Goal: Task Accomplishment & Management: Use online tool/utility

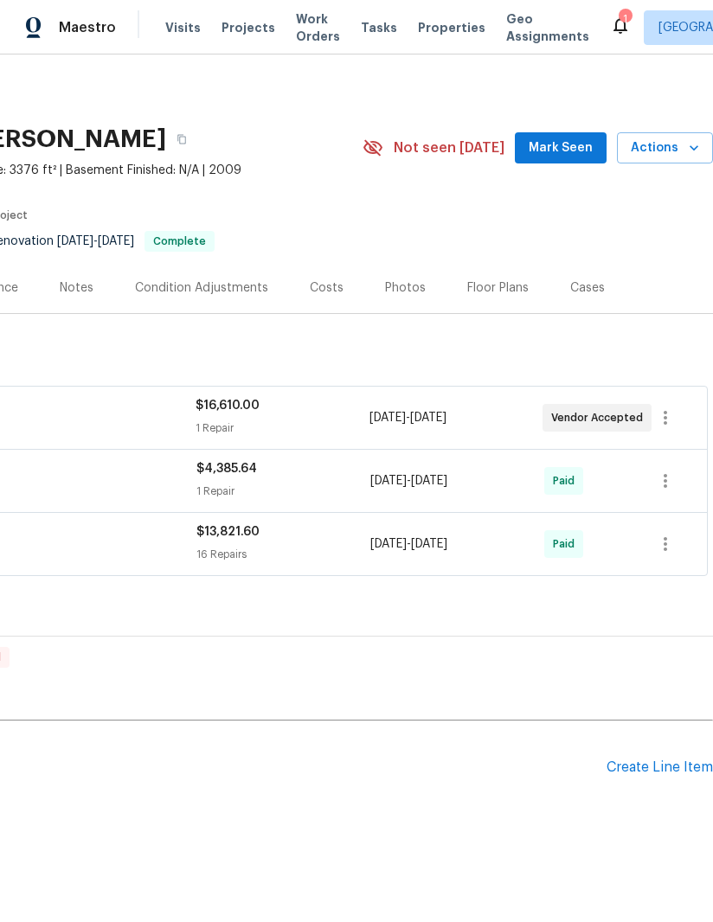
scroll to position [0, 265]
click at [670, 759] on div "Create Line Item" at bounding box center [659, 767] width 106 height 16
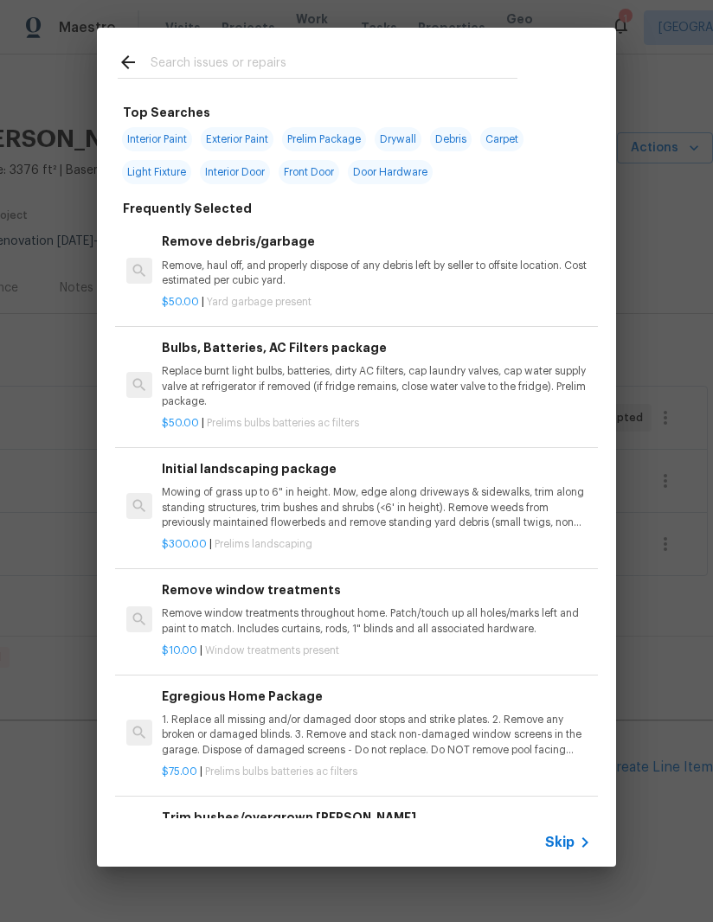
click at [562, 827] on div "Skip" at bounding box center [356, 842] width 519 height 48
click at [396, 266] on p "Remove, haul off, and properly dispose of any debris left by seller to offsite …" at bounding box center [376, 273] width 429 height 29
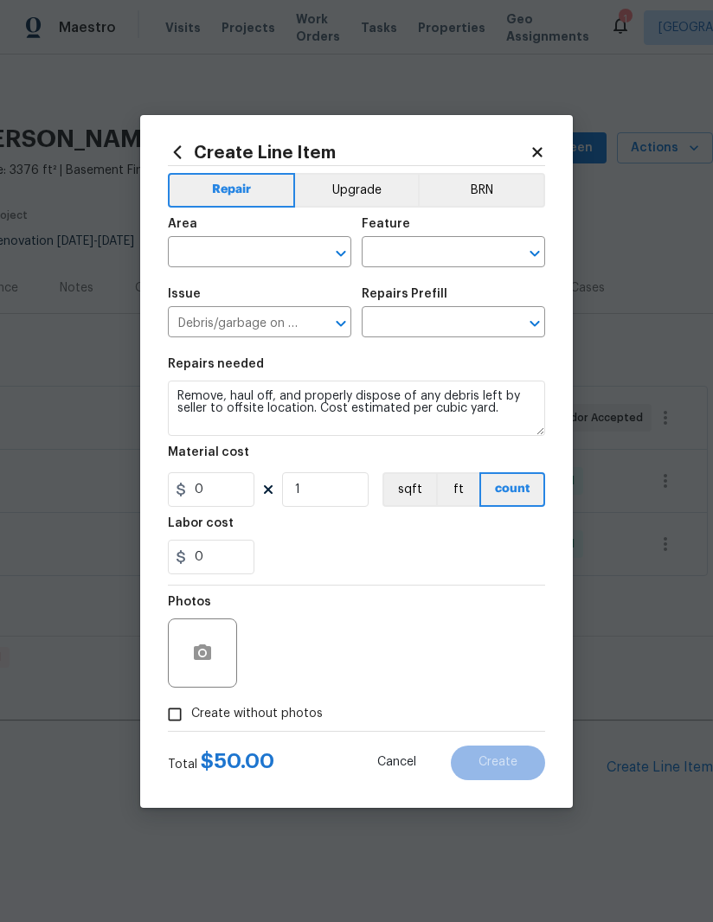
type input "Remove debris/garbage $50.00"
type input "50"
click at [360, 264] on div "Area ​ Feature ​" at bounding box center [356, 243] width 377 height 70
click at [265, 251] on input "text" at bounding box center [235, 253] width 135 height 27
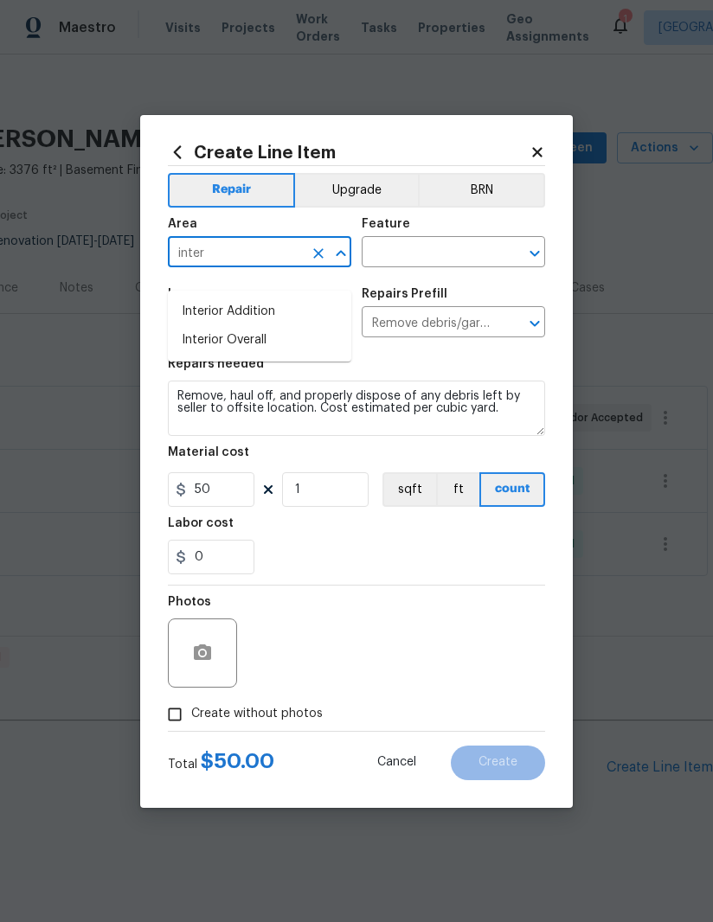
click at [246, 326] on li "Interior Overall" at bounding box center [259, 340] width 183 height 29
type input "Interior Overall"
click at [447, 250] on input "text" at bounding box center [429, 253] width 135 height 27
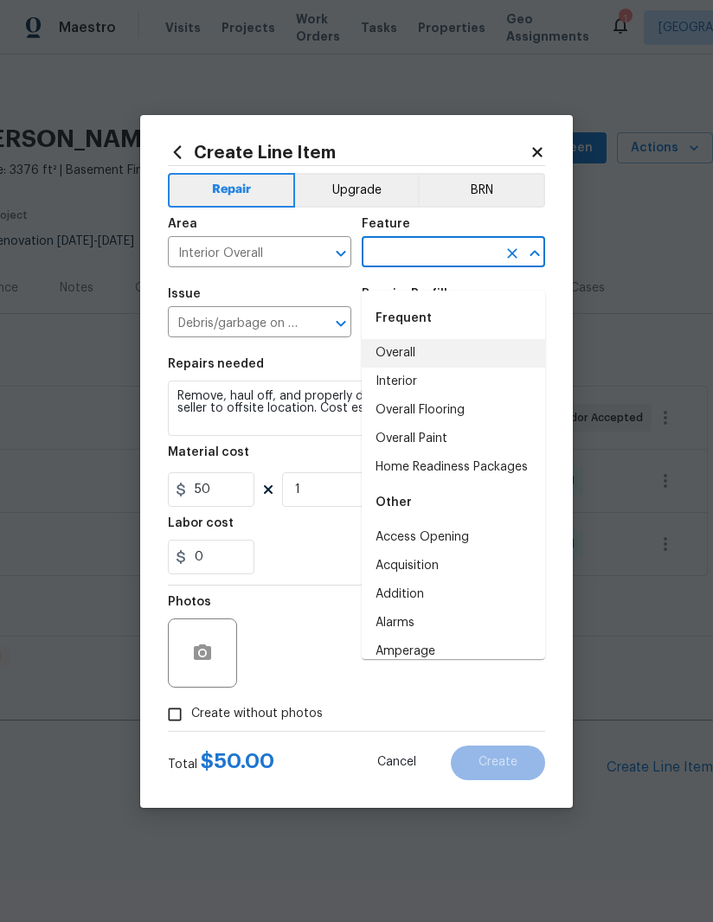
click at [418, 339] on li "Overall" at bounding box center [453, 353] width 183 height 29
type input "Overall"
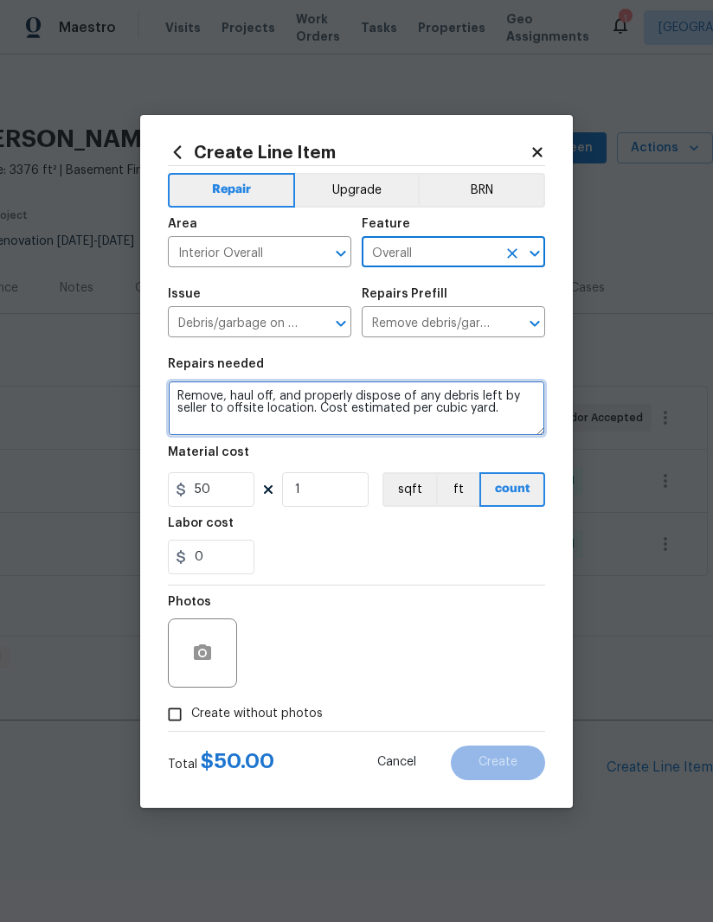
click at [386, 405] on textarea "Remove, haul off, and properly dispose of any debris left by seller to offsite …" at bounding box center [356, 408] width 377 height 55
click at [402, 413] on textarea "Remove, haul off, and properly dispose of any debris left by seller to offsite …" at bounding box center [356, 408] width 377 height 55
click at [401, 412] on textarea "Remove, haul off, and properly dispose of any debris left by seller to offsite …" at bounding box center [356, 408] width 377 height 55
click at [413, 409] on textarea "Remove, haul off, and properly dispose of any debris left by seller to offsite …" at bounding box center [356, 408] width 377 height 55
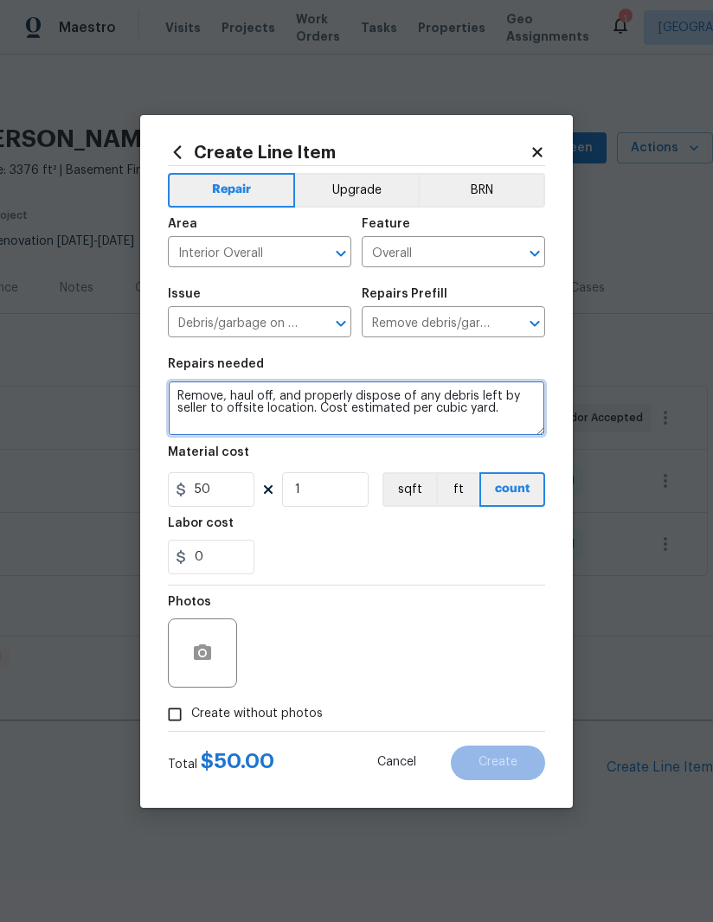
click at [413, 408] on textarea "Remove, haul off, and properly dispose of any debris left by seller to offsite …" at bounding box center [356, 408] width 377 height 55
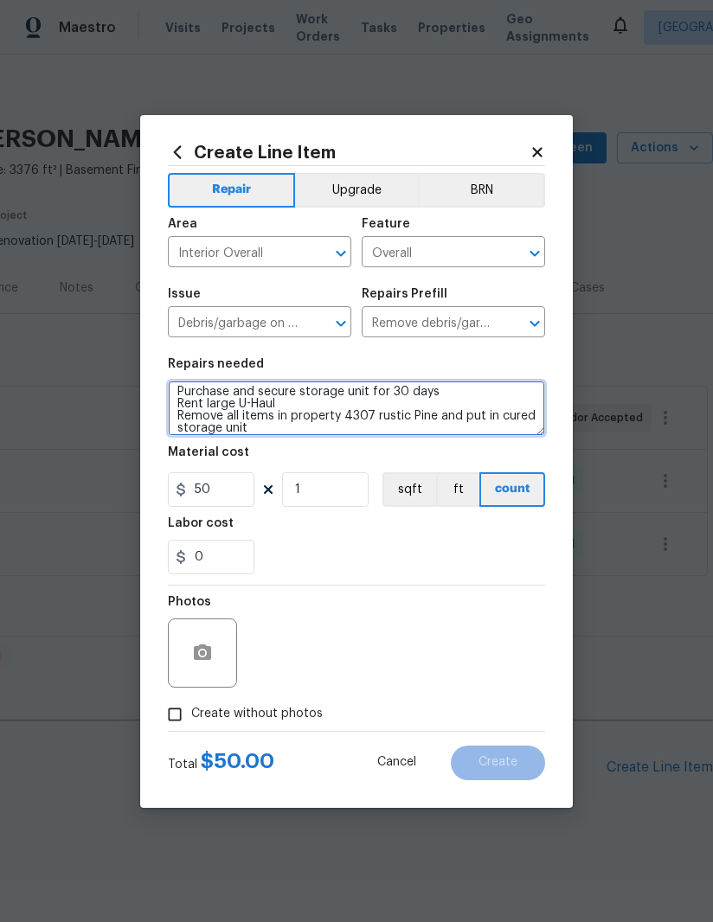
scroll to position [4, 0]
click at [501, 411] on textarea "Purchase and secure storage unit for 30 days Rent large U-Haul Remove all items…" at bounding box center [356, 408] width 377 height 55
click at [380, 430] on textarea "Purchase and secure storage unit for 30 days Rent large U-Haul Remove all items…" at bounding box center [356, 408] width 377 height 55
type textarea "Purchase and secure storage unit for 30 days Rent large U-Haul Remove all items…"
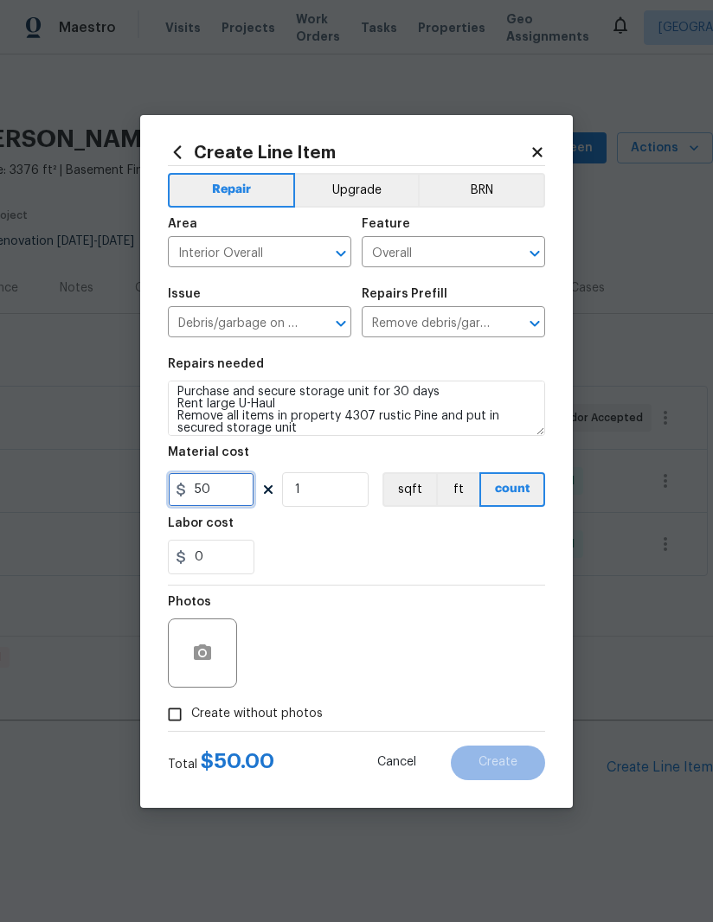
click at [231, 490] on input "50" at bounding box center [211, 489] width 86 height 35
type input "2000"
click at [182, 657] on button "button" at bounding box center [203, 653] width 42 height 42
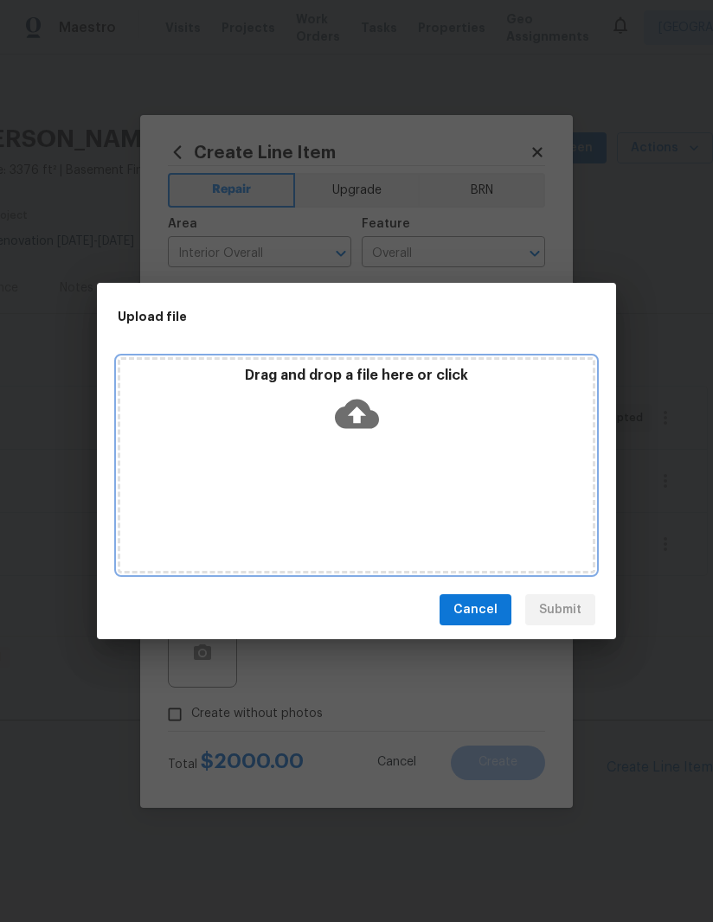
click at [354, 426] on icon at bounding box center [357, 414] width 44 height 29
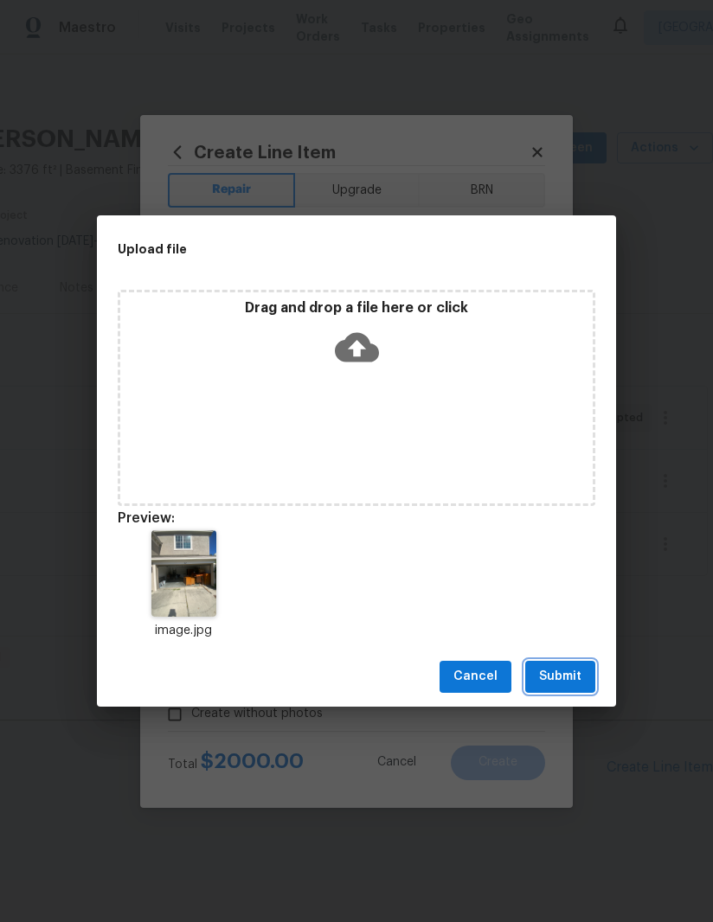
click at [578, 673] on span "Submit" at bounding box center [560, 677] width 42 height 22
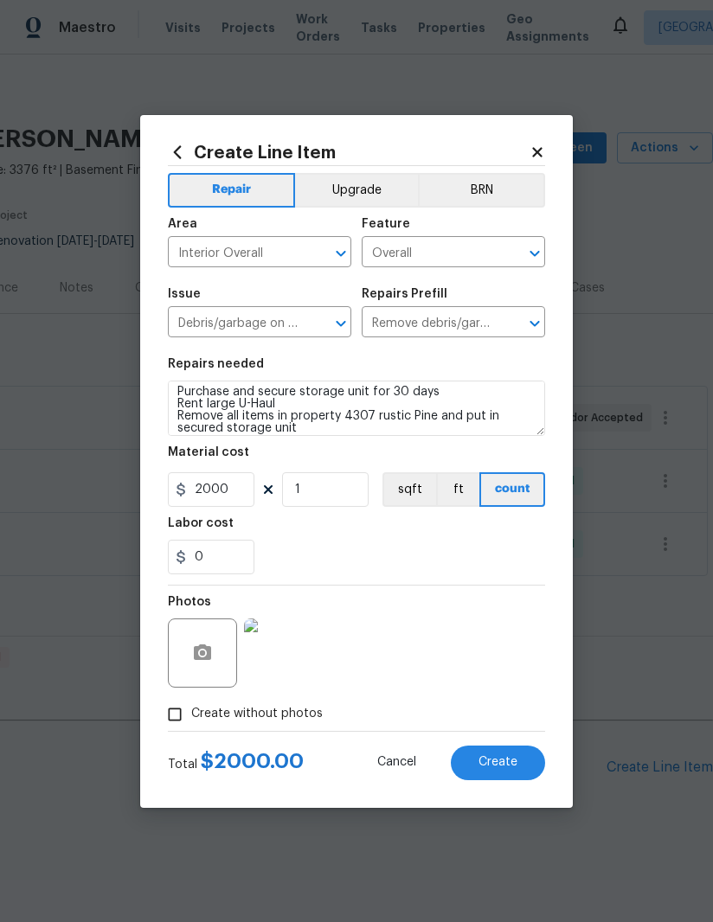
click at [518, 777] on button "Create" at bounding box center [498, 762] width 94 height 35
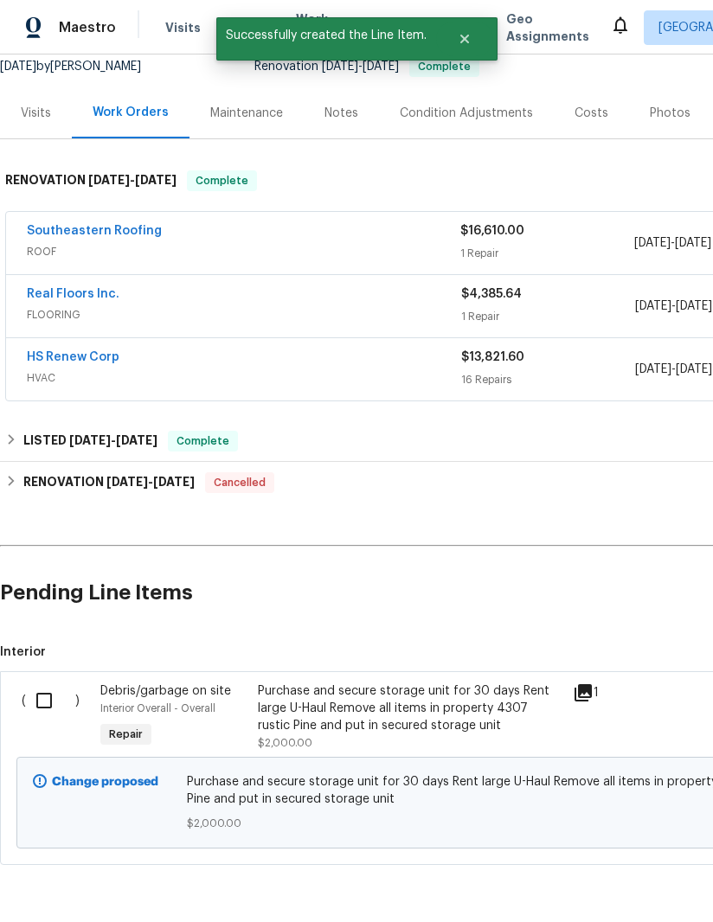
scroll to position [174, 0]
click at [45, 683] on input "checkbox" at bounding box center [50, 701] width 49 height 36
checkbox input "true"
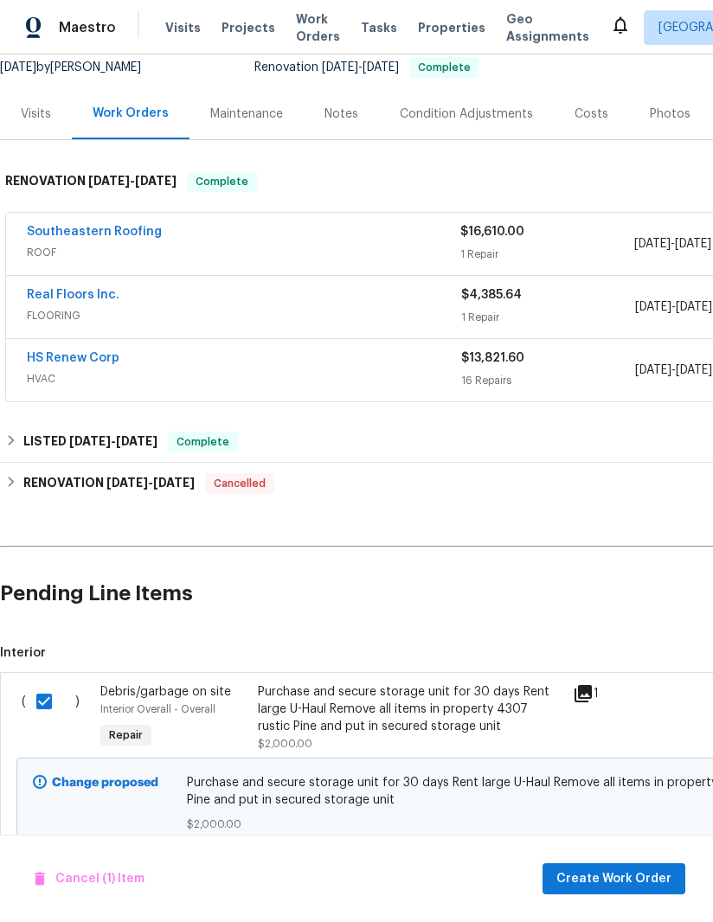
click at [643, 860] on div "Cancel (1) Item Create Work Order" at bounding box center [356, 879] width 713 height 88
click at [638, 878] on span "Create Work Order" at bounding box center [613, 879] width 115 height 22
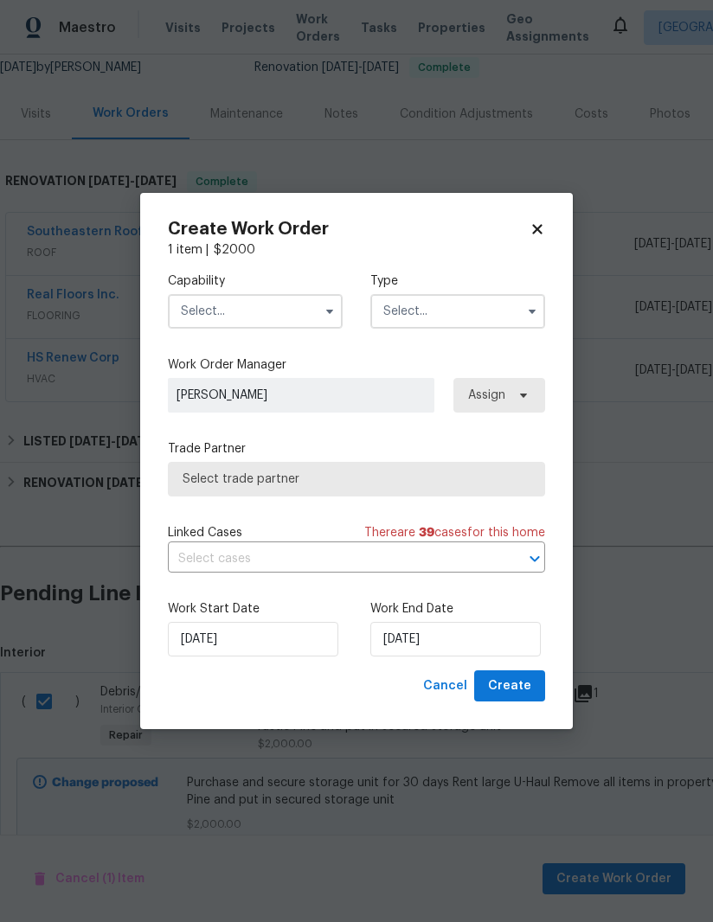
click at [204, 304] on input "text" at bounding box center [255, 311] width 175 height 35
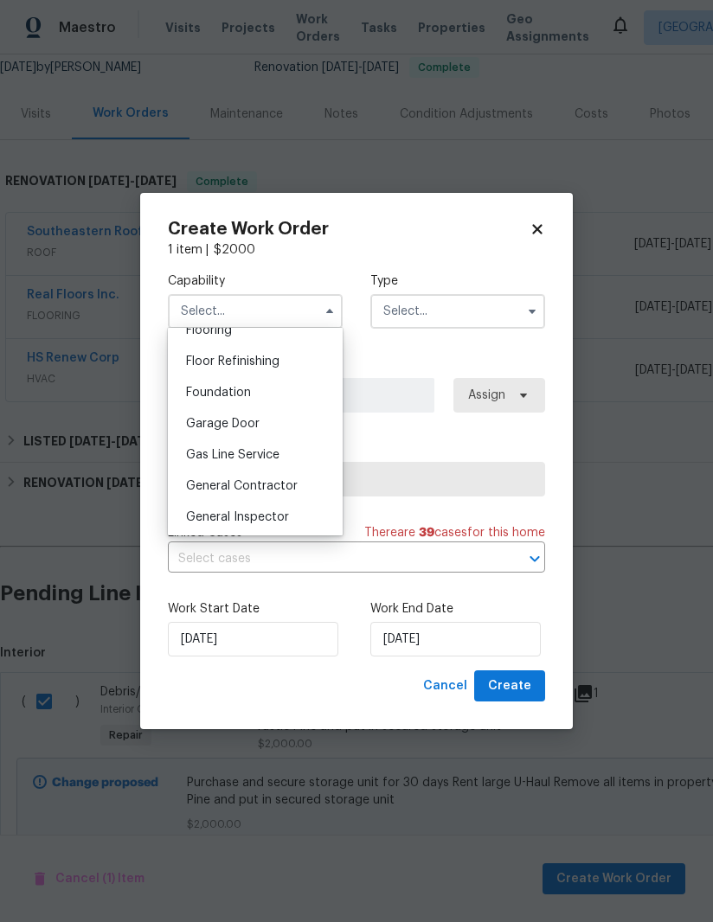
scroll to position [687, 0]
click at [196, 490] on span "General Contractor" at bounding box center [242, 488] width 112 height 12
type input "General Contractor"
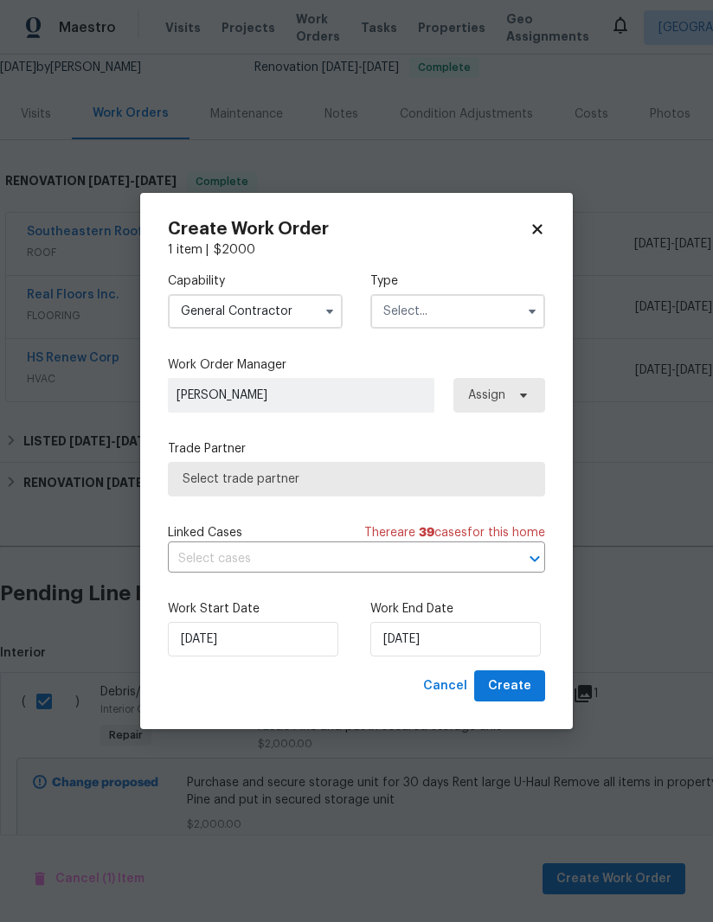
click at [468, 309] on input "text" at bounding box center [457, 311] width 175 height 35
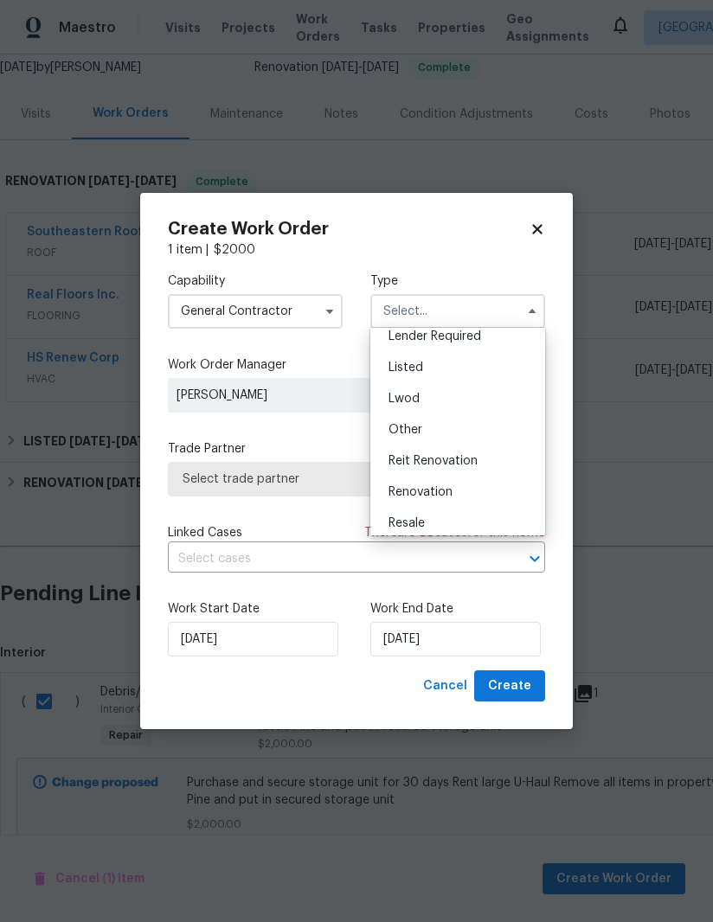
scroll to position [127, 0]
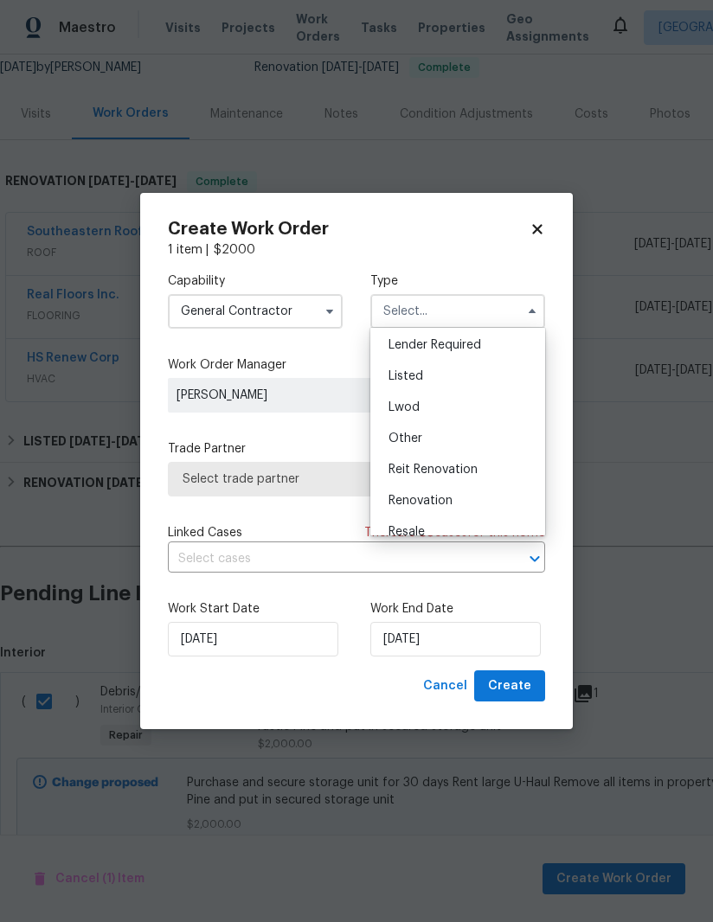
click at [496, 378] on div "Listed" at bounding box center [457, 376] width 166 height 31
type input "Listed"
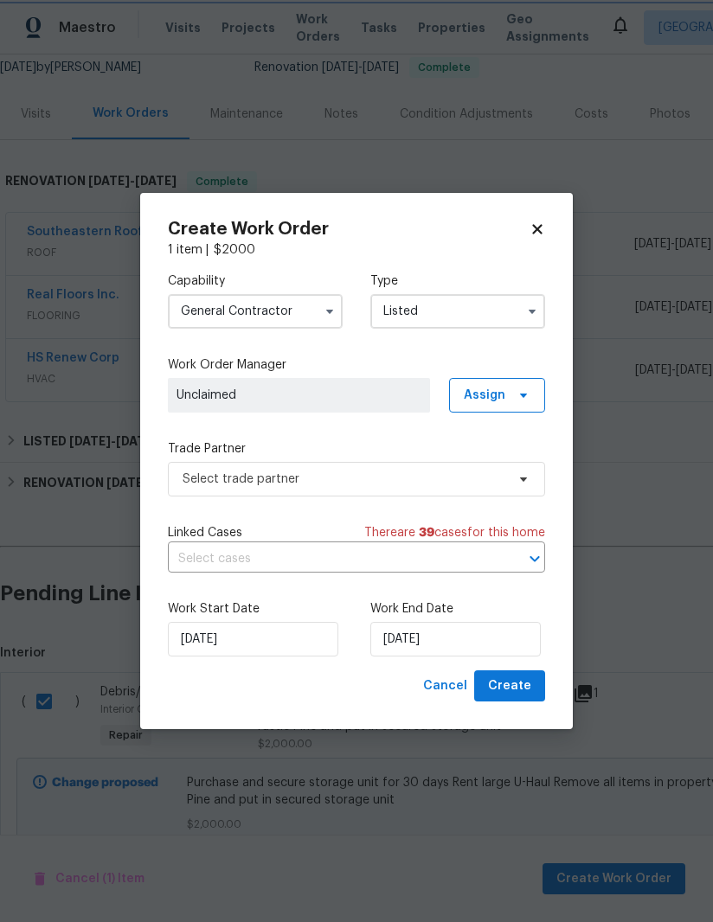
scroll to position [0, 0]
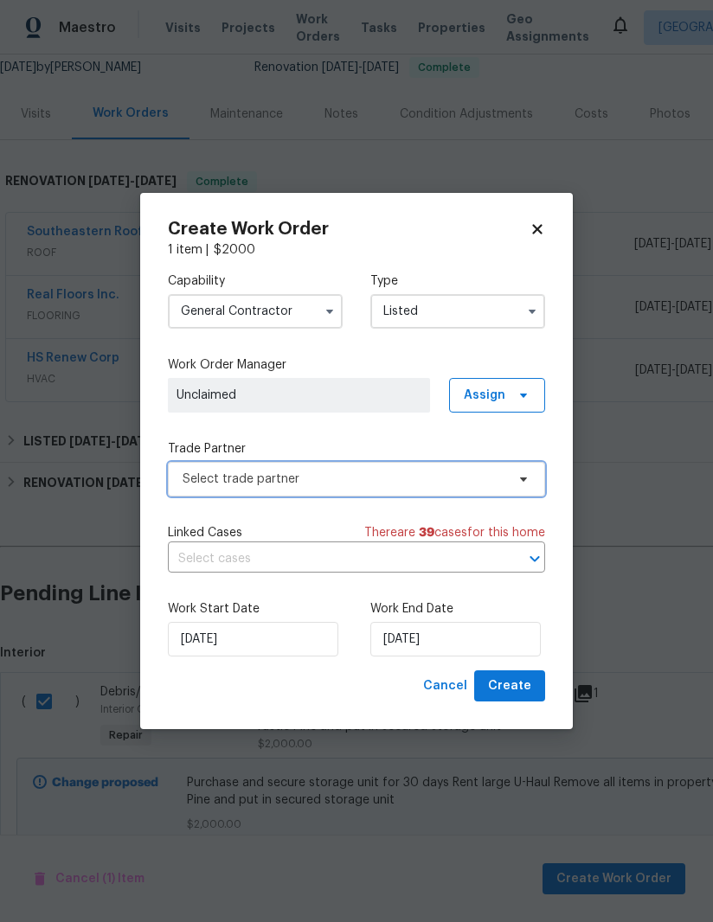
click at [183, 470] on span "Select trade partner" at bounding box center [343, 478] width 323 height 17
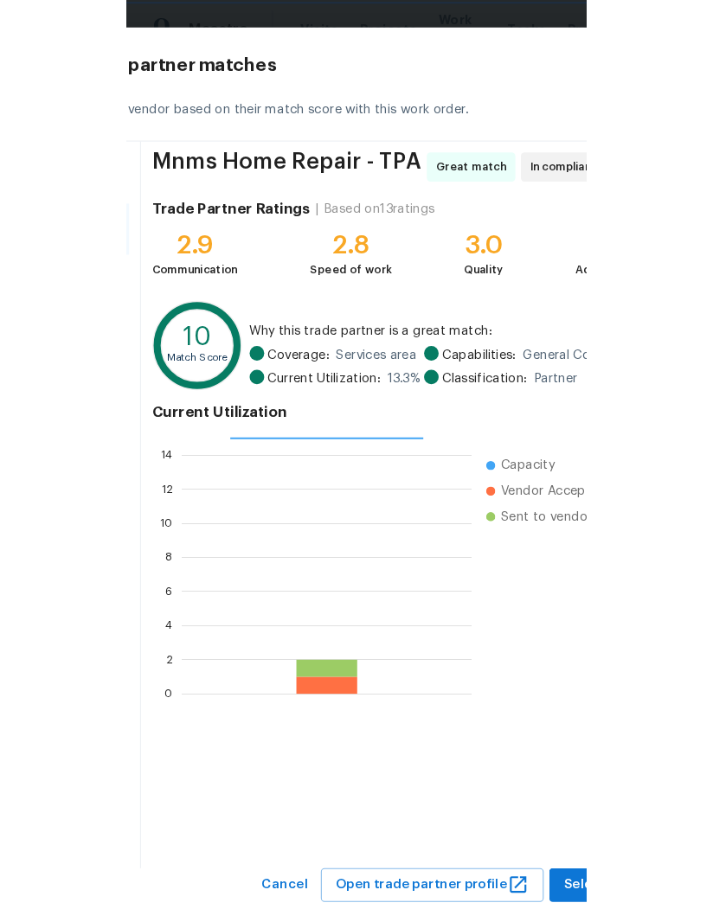
scroll to position [20, 0]
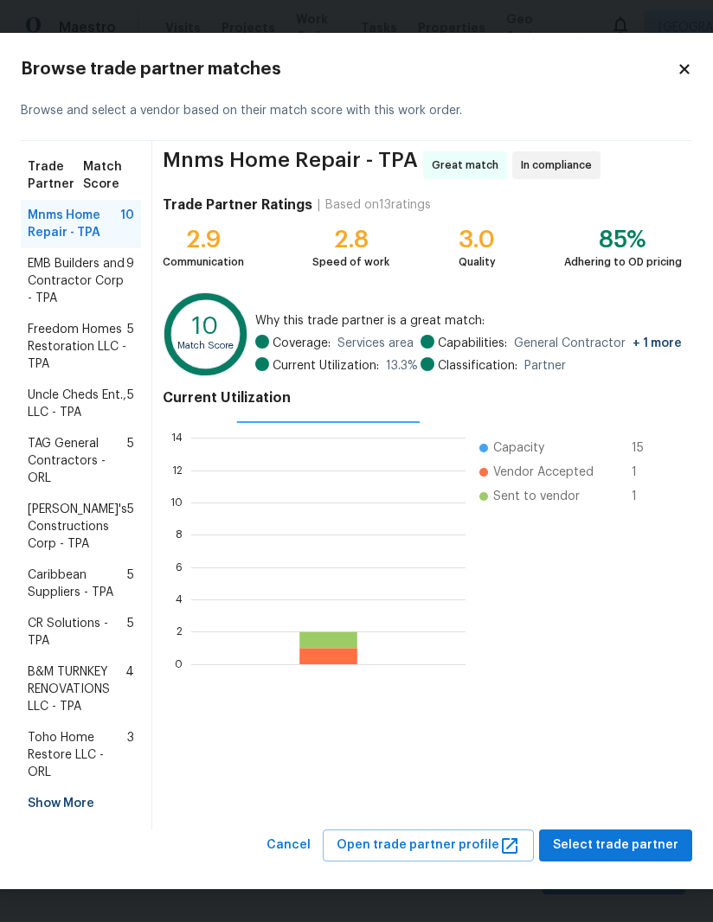
click at [44, 819] on div "Show More" at bounding box center [81, 803] width 120 height 31
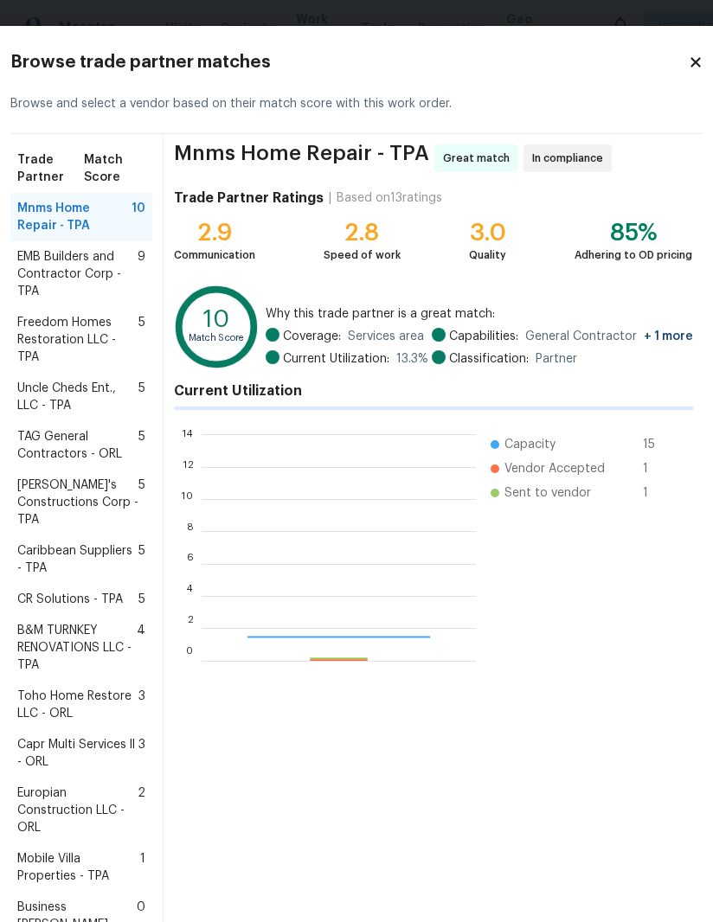
scroll to position [242, 274]
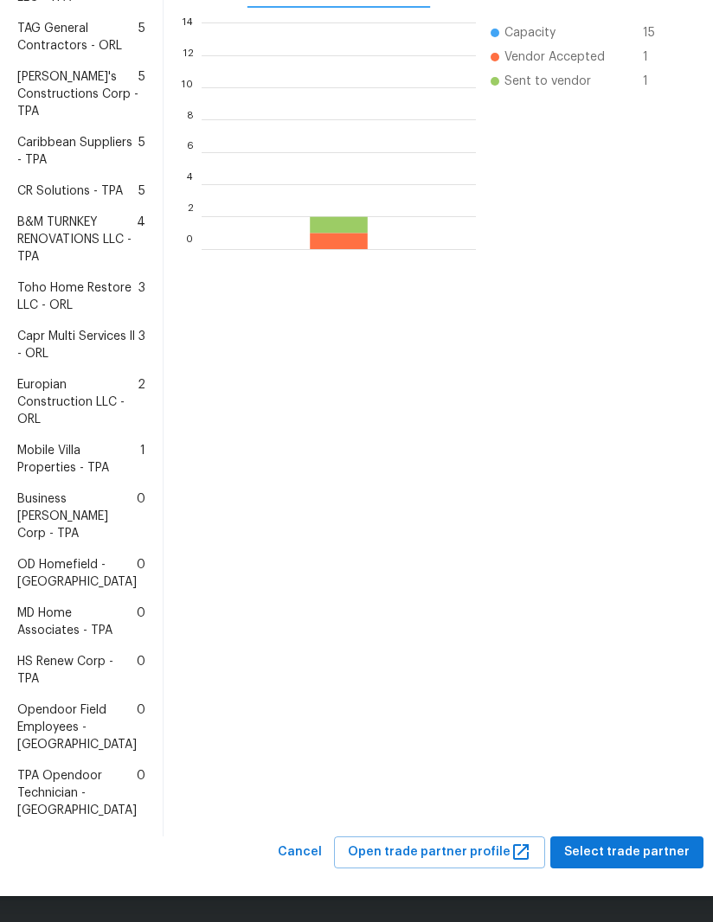
click at [46, 653] on span "HS Renew Corp - TPA" at bounding box center [76, 670] width 119 height 35
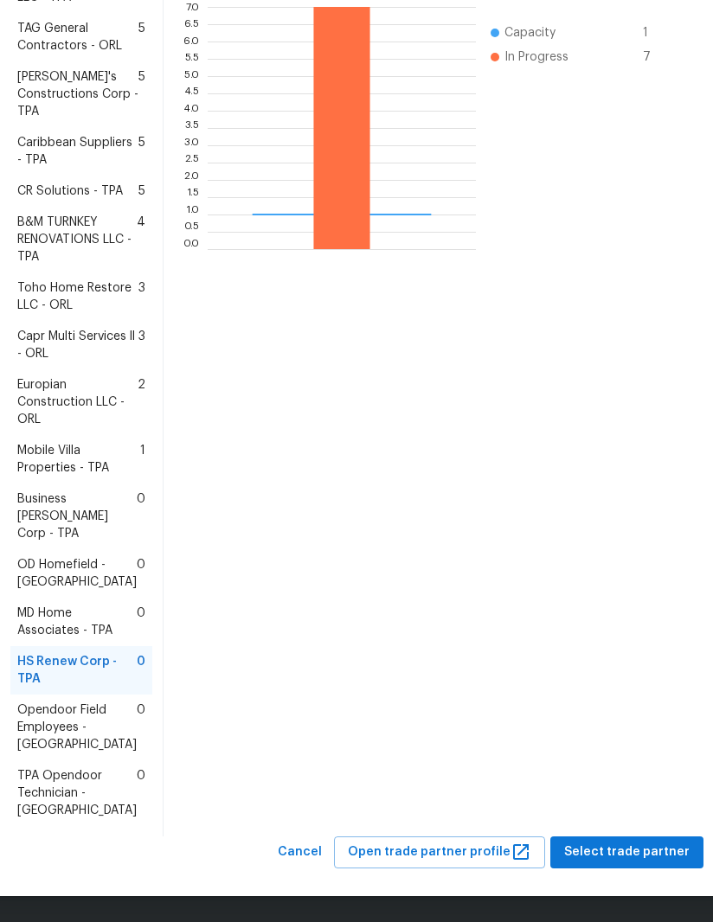
scroll to position [563, 0]
click at [649, 856] on span "Select trade partner" at bounding box center [626, 852] width 125 height 22
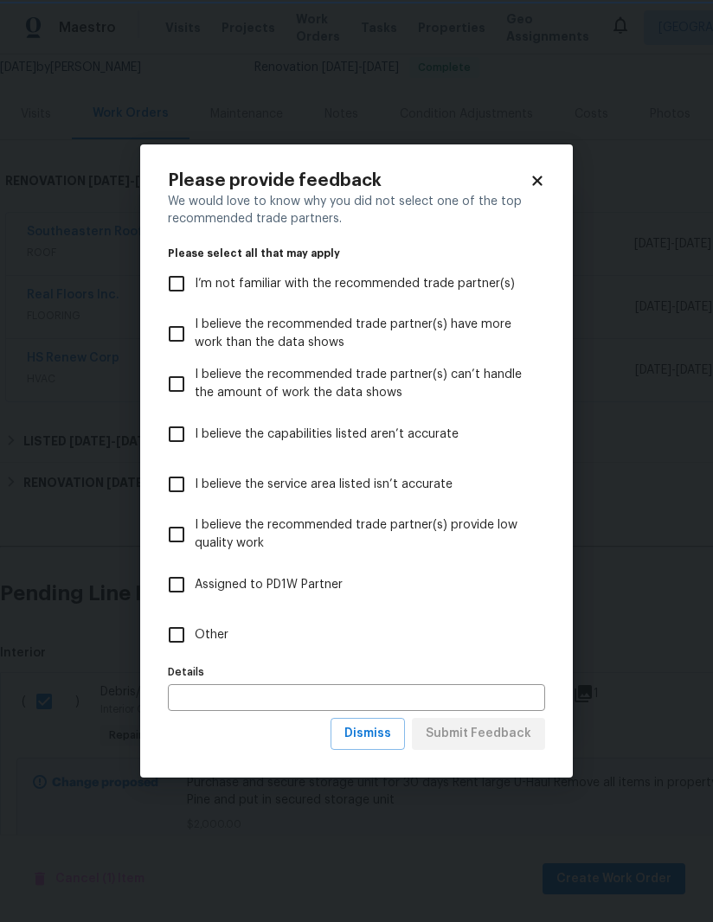
scroll to position [0, 0]
click at [181, 643] on input "Other" at bounding box center [176, 635] width 36 height 36
checkbox input "true"
click at [495, 747] on button "Submit Feedback" at bounding box center [478, 734] width 133 height 32
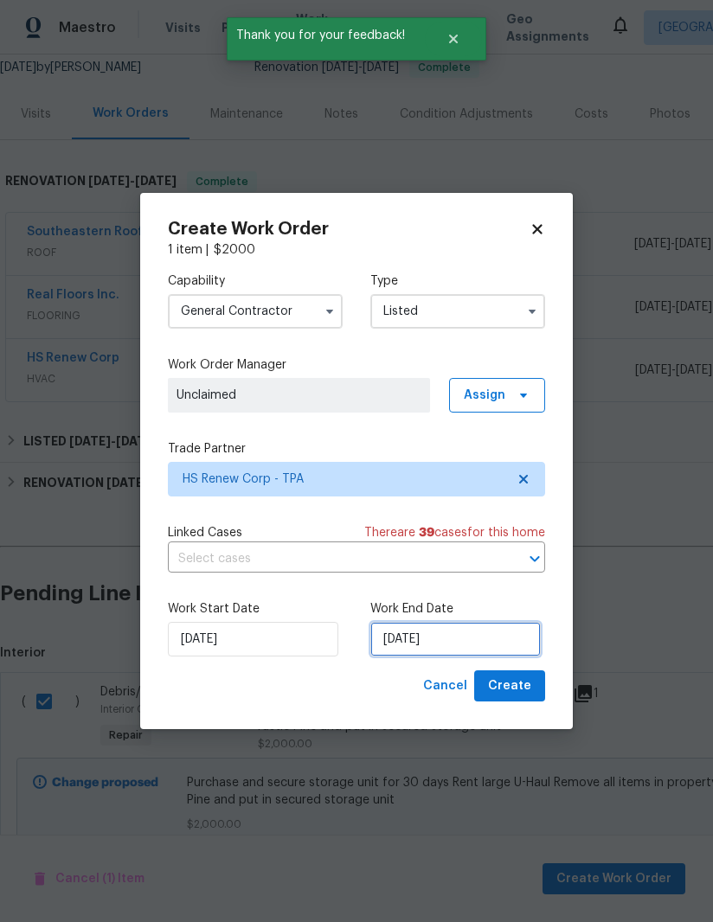
click at [493, 647] on input "[DATE]" at bounding box center [455, 639] width 170 height 35
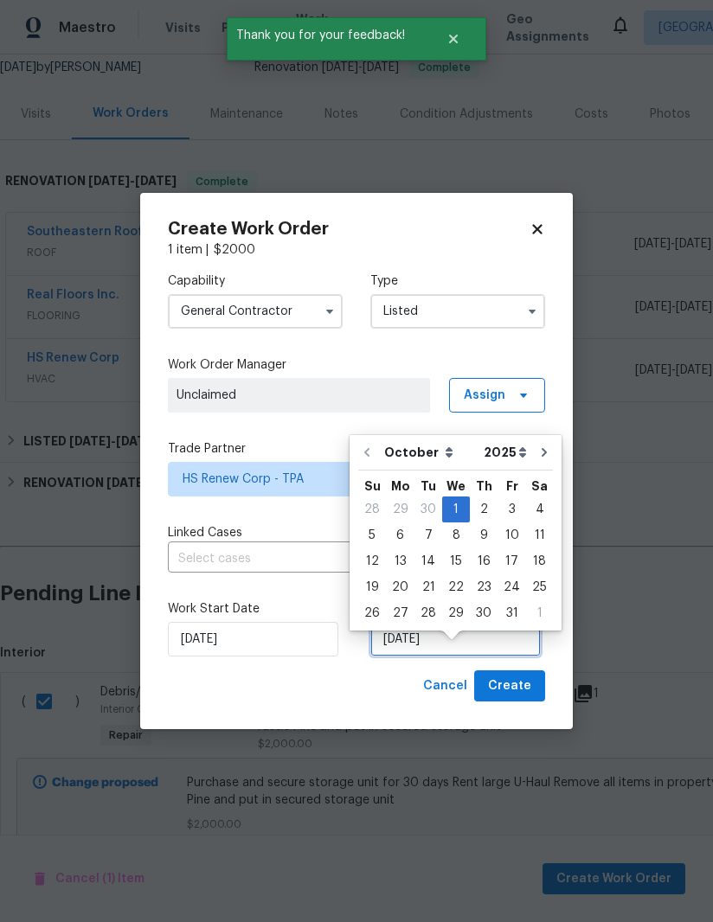
scroll to position [52, 0]
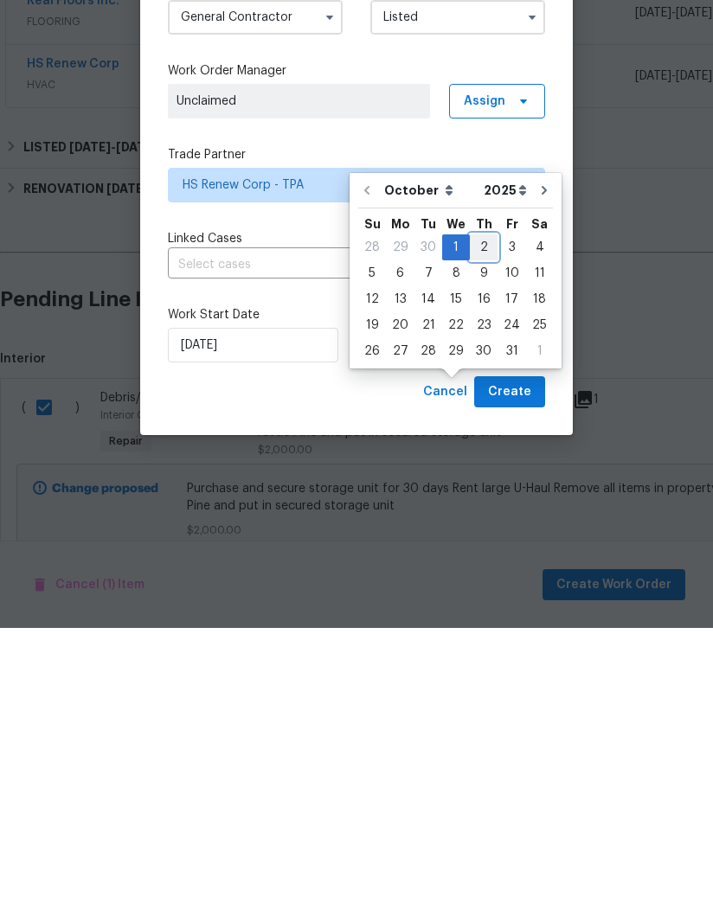
click at [486, 529] on div "2" at bounding box center [484, 541] width 28 height 24
type input "[DATE]"
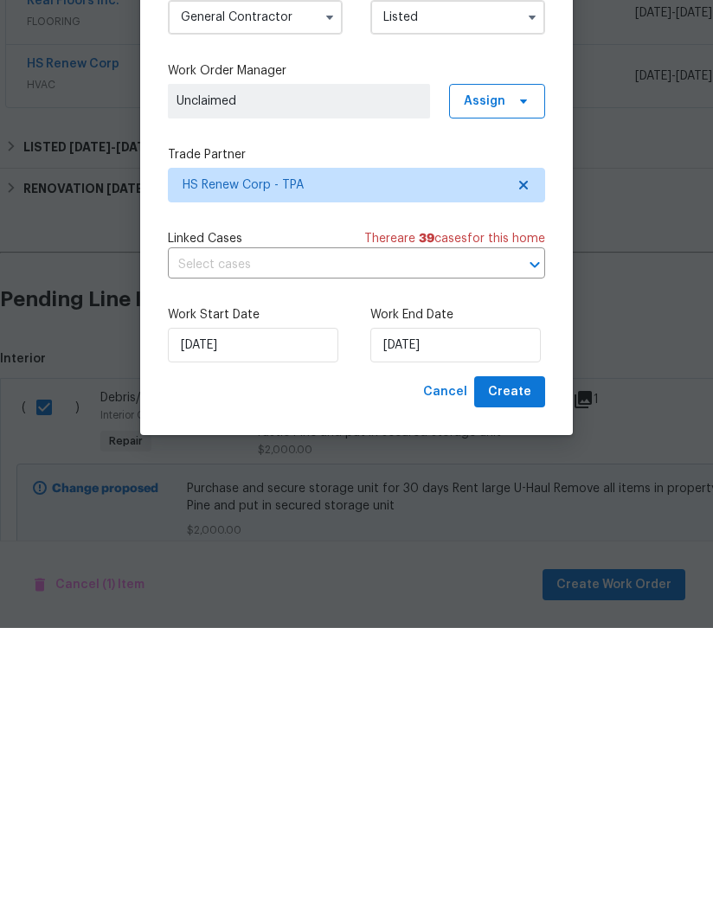
scroll to position [61, 0]
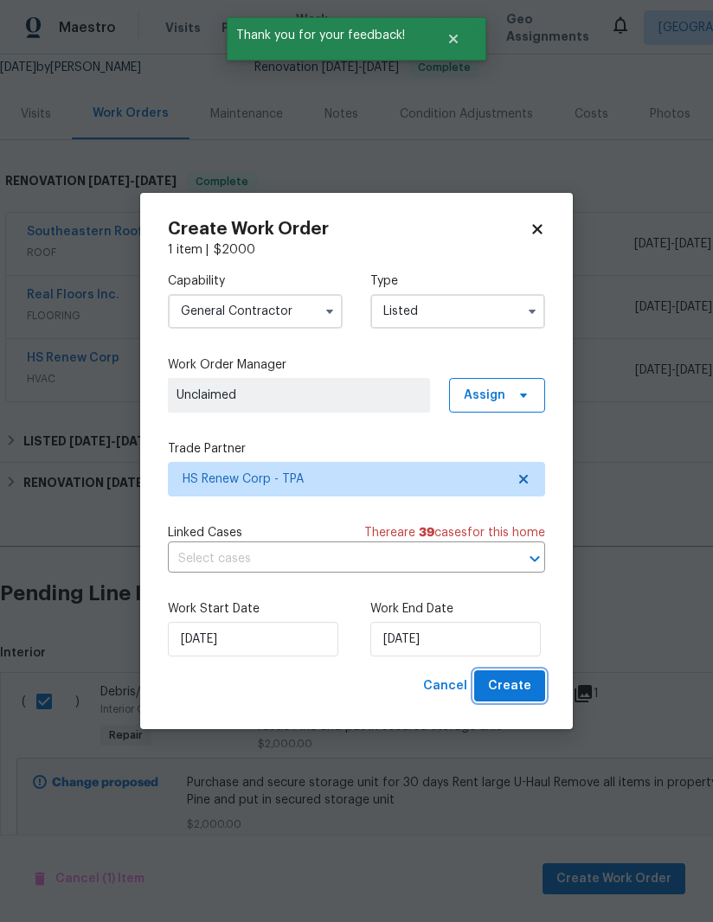
click at [522, 692] on span "Create" at bounding box center [509, 686] width 43 height 22
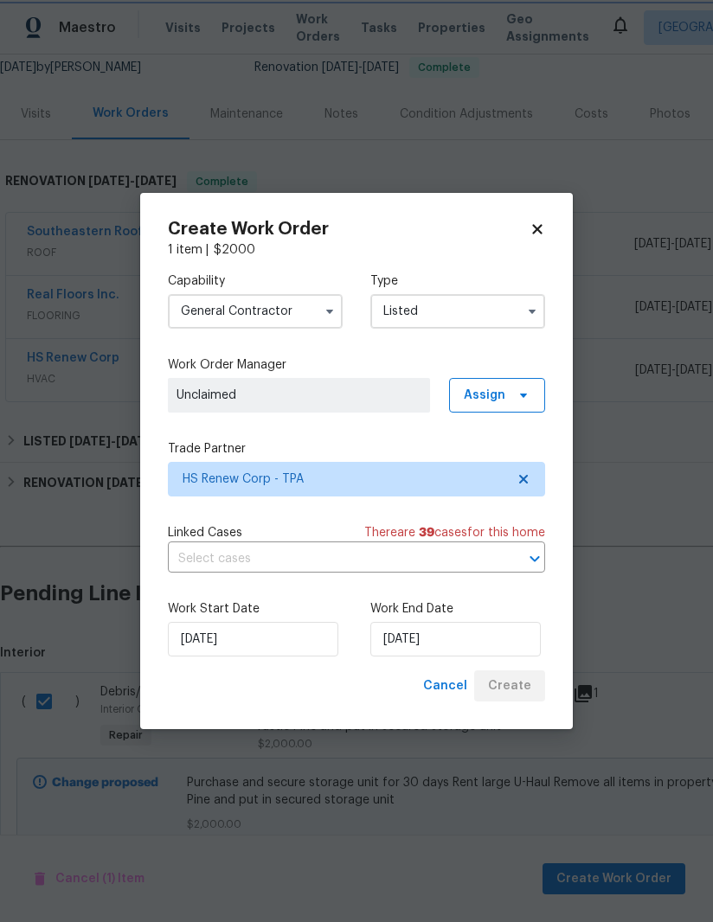
checkbox input "false"
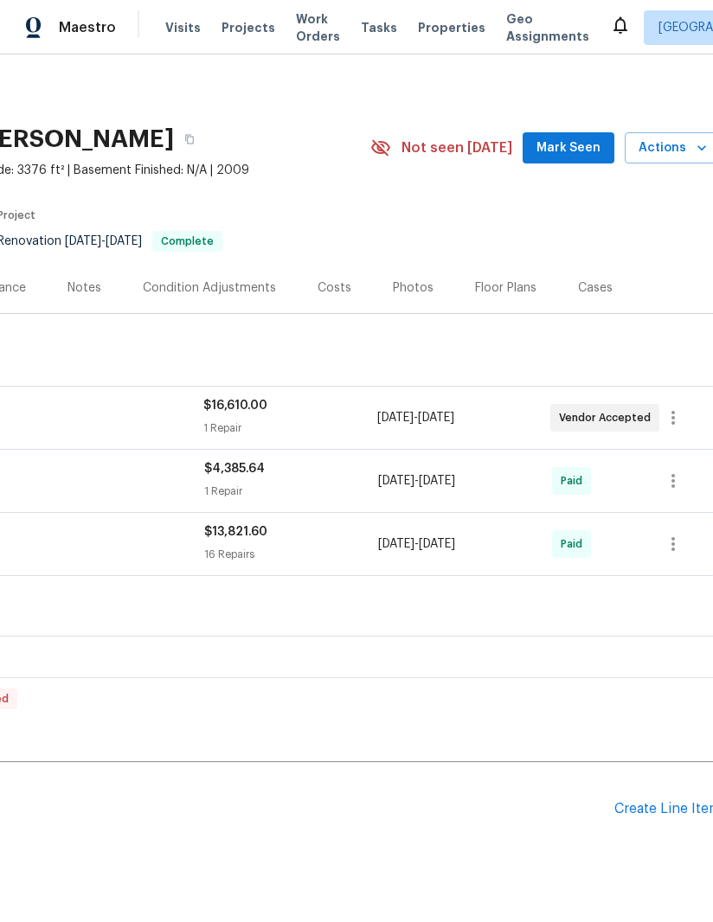
scroll to position [0, 252]
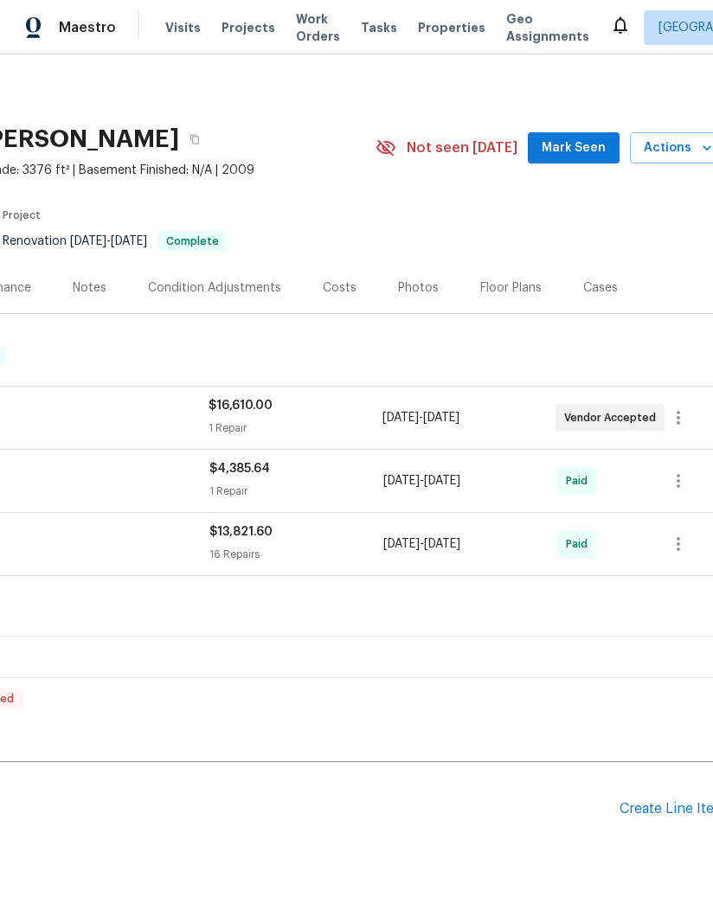
click at [572, 132] on button "Mark Seen" at bounding box center [574, 148] width 92 height 32
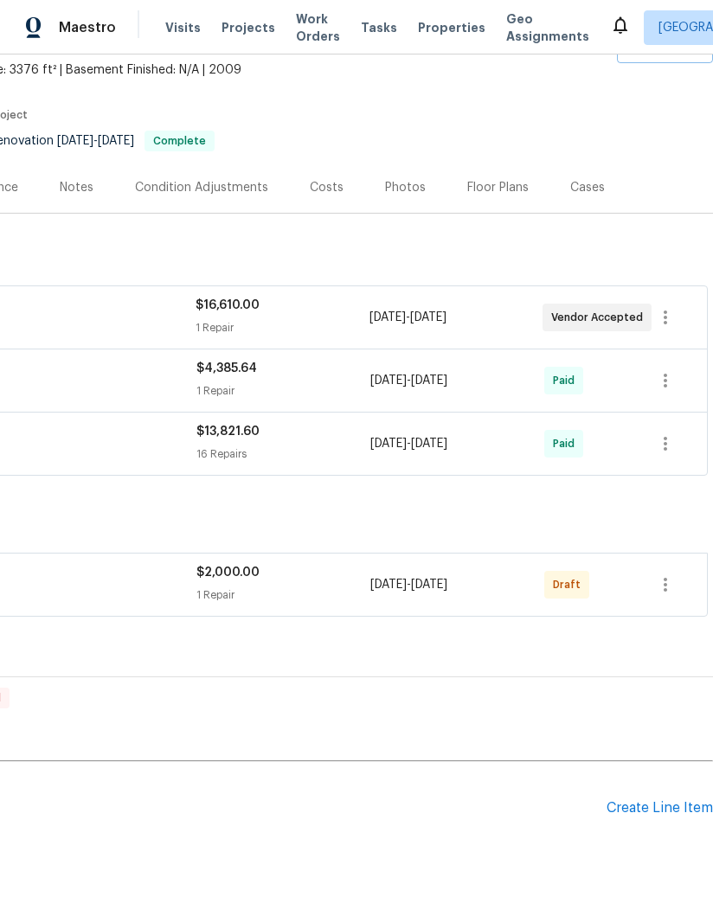
scroll to position [99, 265]
click at [663, 582] on icon "button" at bounding box center [665, 585] width 21 height 21
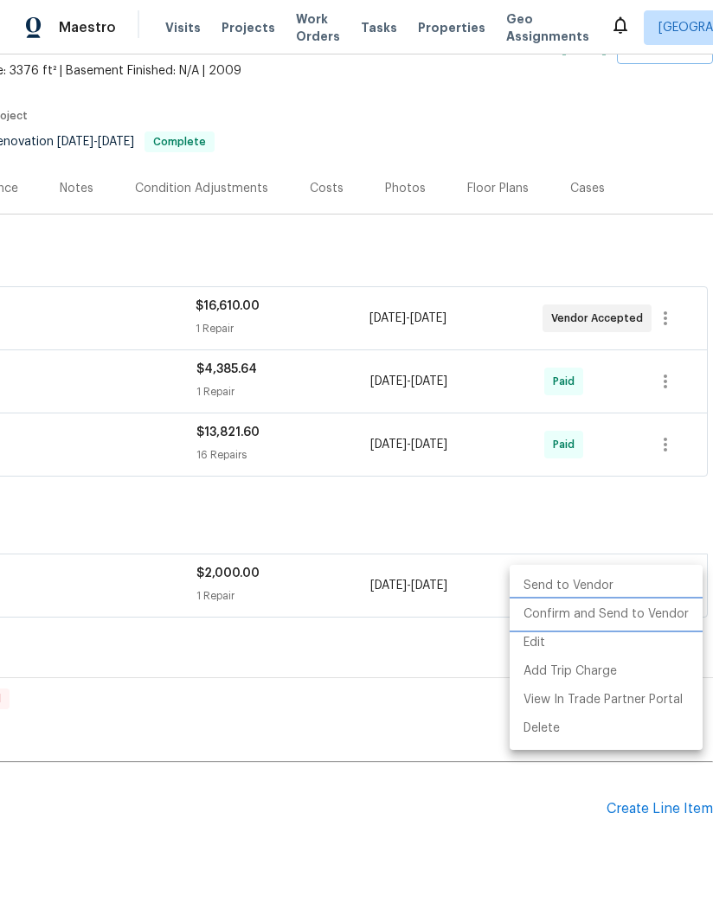
click at [646, 612] on li "Confirm and Send to Vendor" at bounding box center [605, 614] width 193 height 29
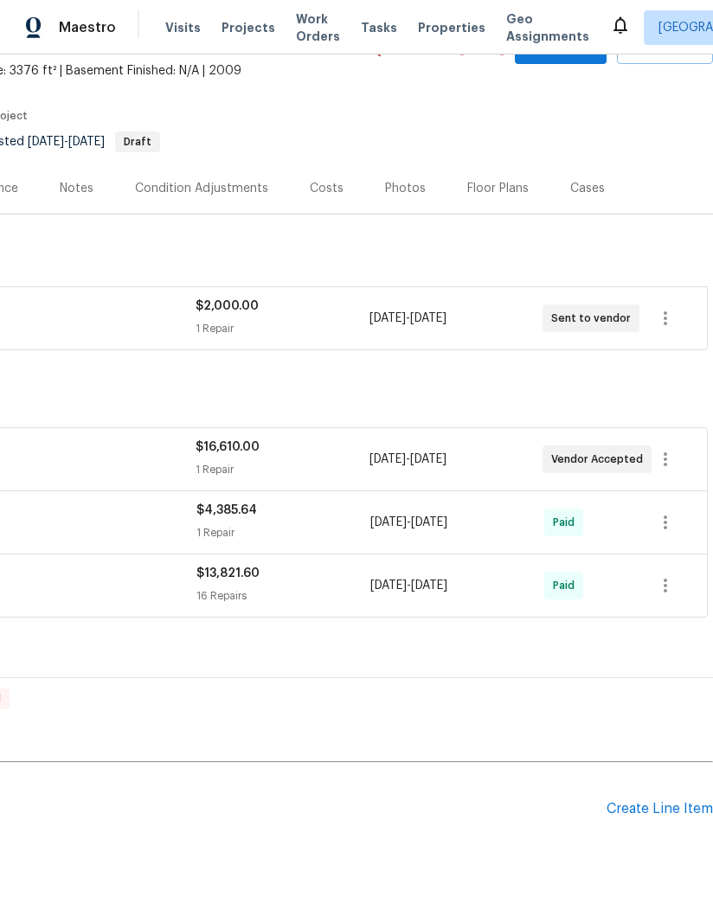
click at [71, 187] on div "Notes" at bounding box center [77, 188] width 34 height 17
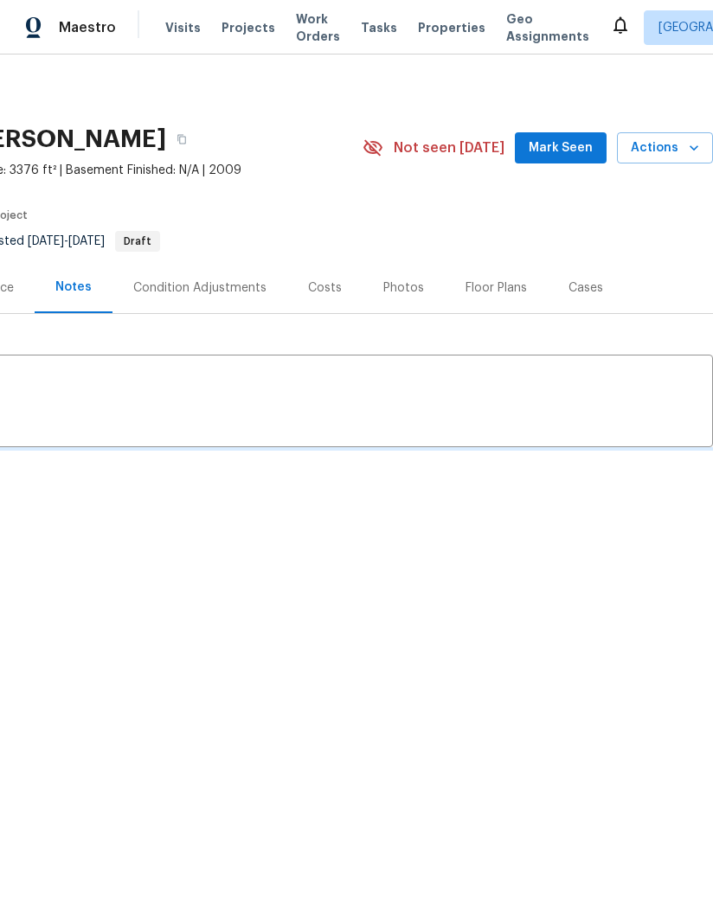
scroll to position [0, 265]
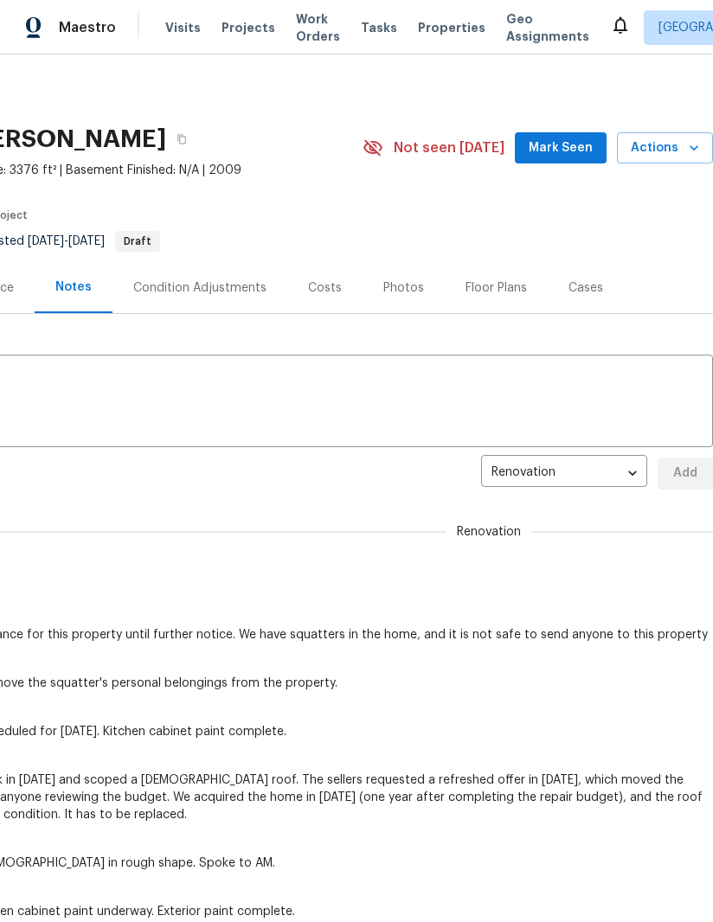
click at [484, 427] on textarea at bounding box center [224, 403] width 957 height 61
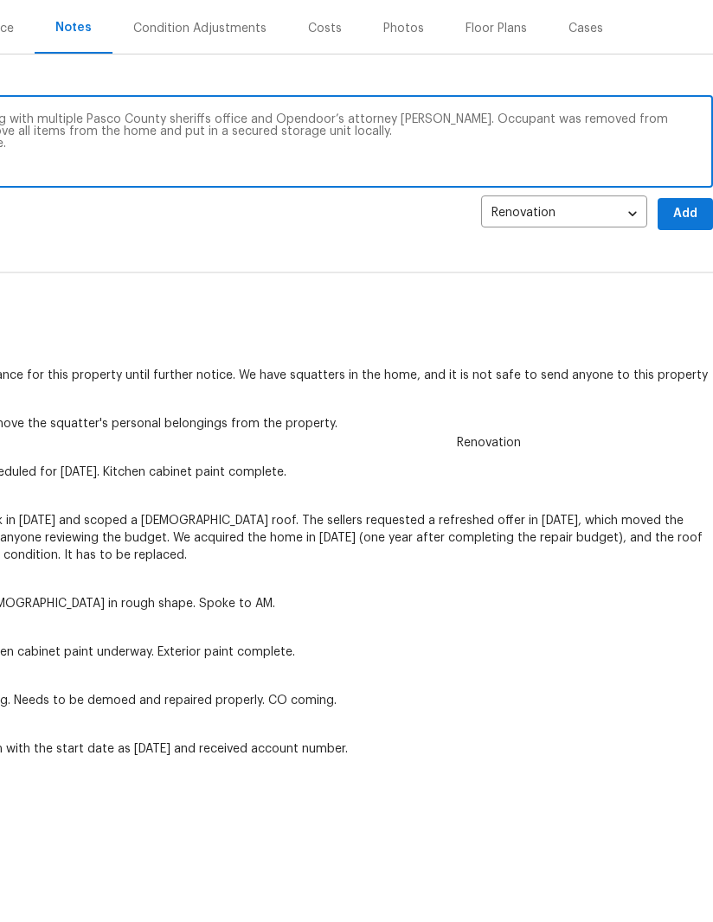
scroll to position [170, 265]
type textarea "Completed the eviction process this morning with multiple Pasco County sheriffs…"
click at [681, 214] on span "Add" at bounding box center [685, 214] width 28 height 22
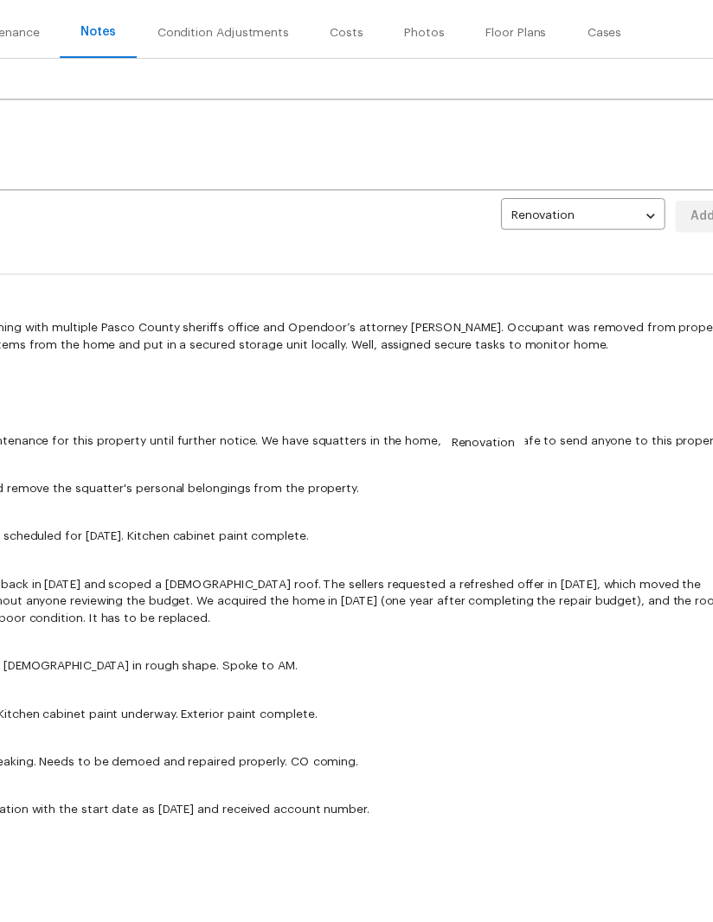
scroll to position [0, 0]
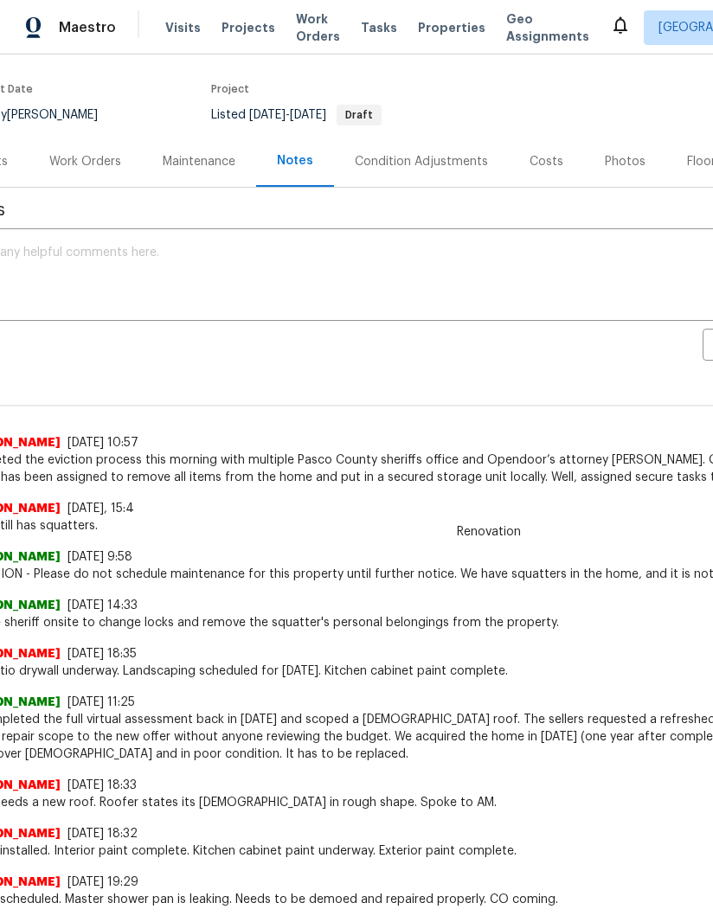
click at [78, 166] on div "Work Orders" at bounding box center [85, 161] width 72 height 17
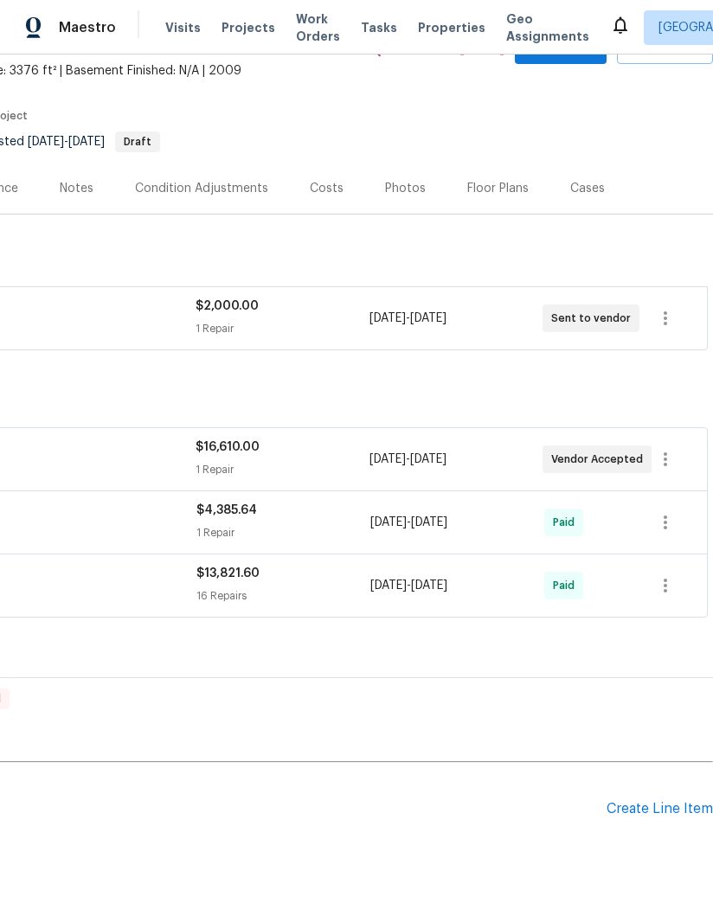
scroll to position [99, 265]
click at [667, 811] on div "Create Line Item" at bounding box center [659, 809] width 106 height 16
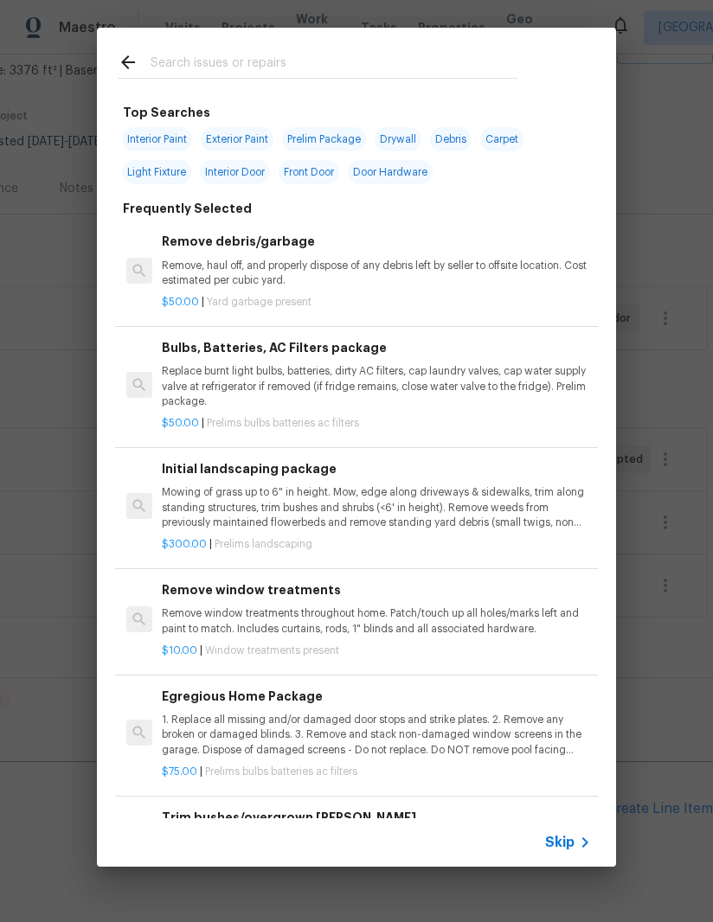
click at [140, 138] on span "Interior Paint" at bounding box center [157, 139] width 70 height 24
type input "Interior Paint"
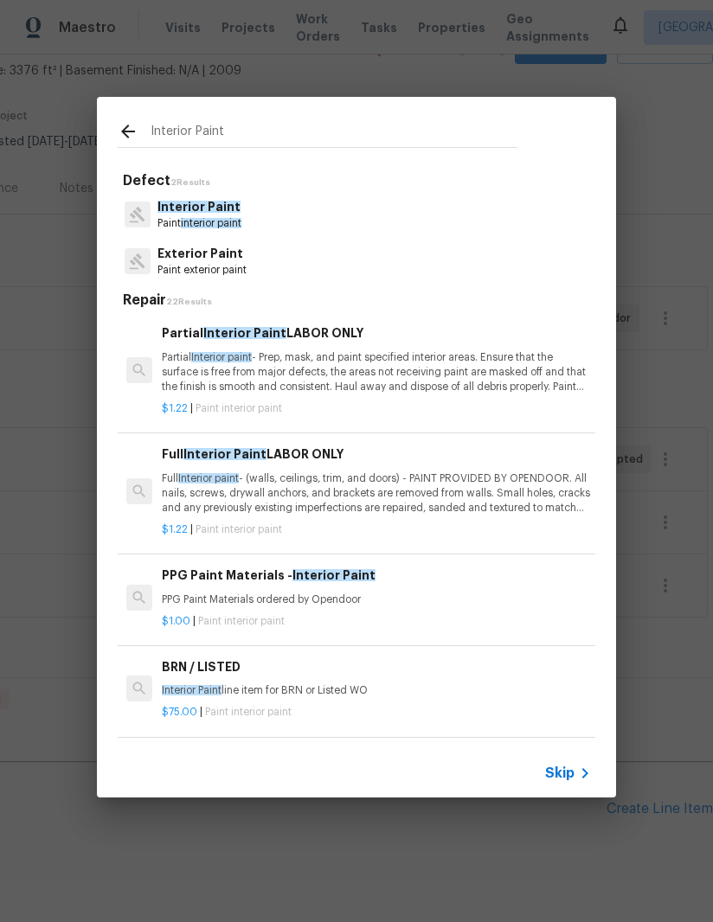
click at [173, 224] on p "Paint interior paint" at bounding box center [199, 223] width 84 height 15
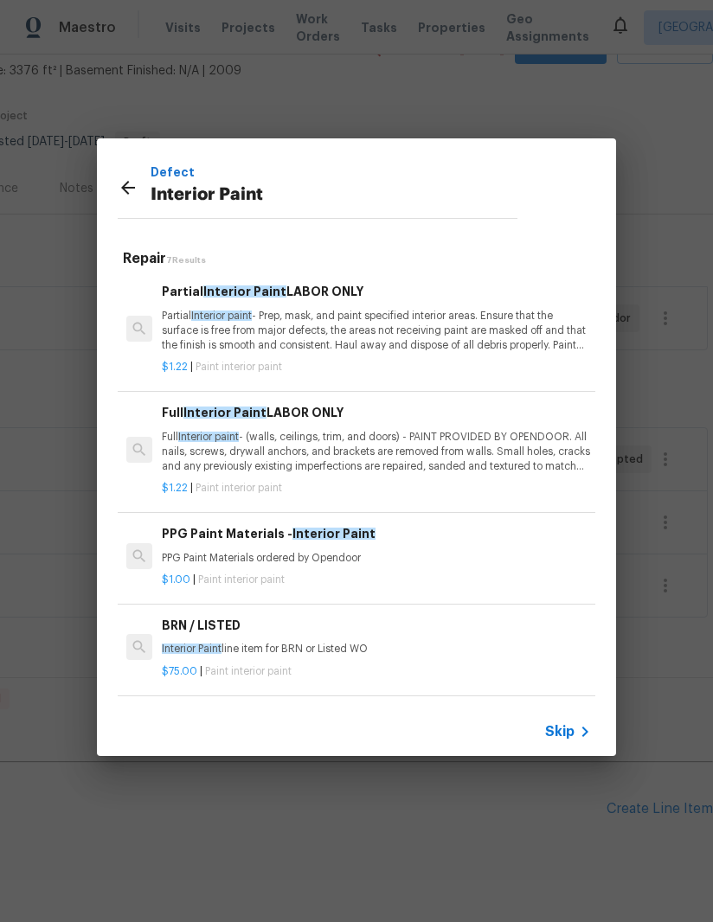
click at [179, 313] on p "Partial Interior paint - Prep, mask, and paint specified interior areas. Ensure…" at bounding box center [376, 331] width 429 height 44
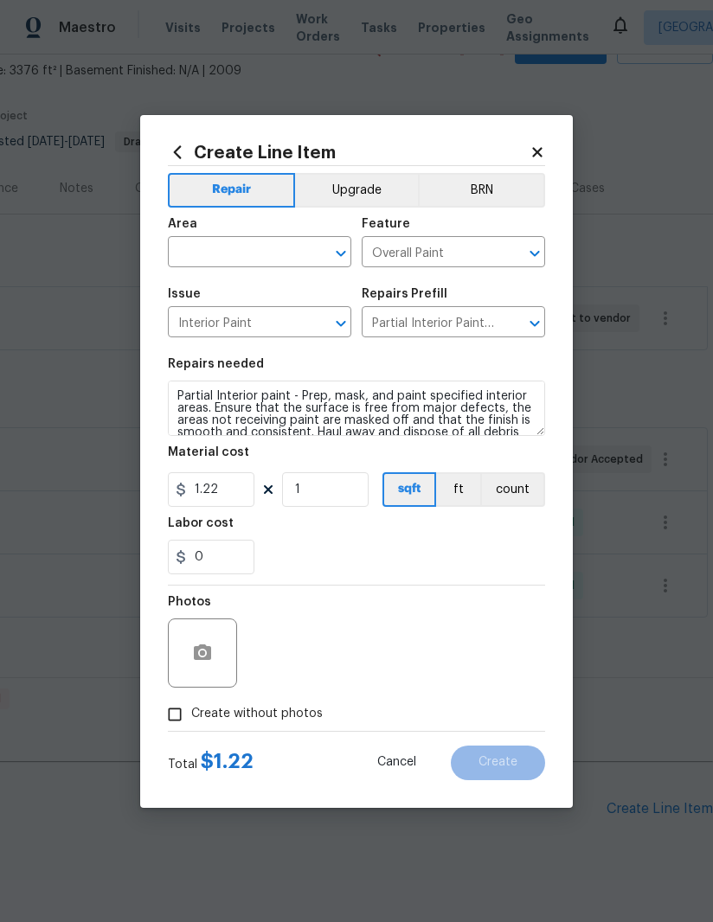
click at [196, 247] on input "text" at bounding box center [235, 253] width 135 height 27
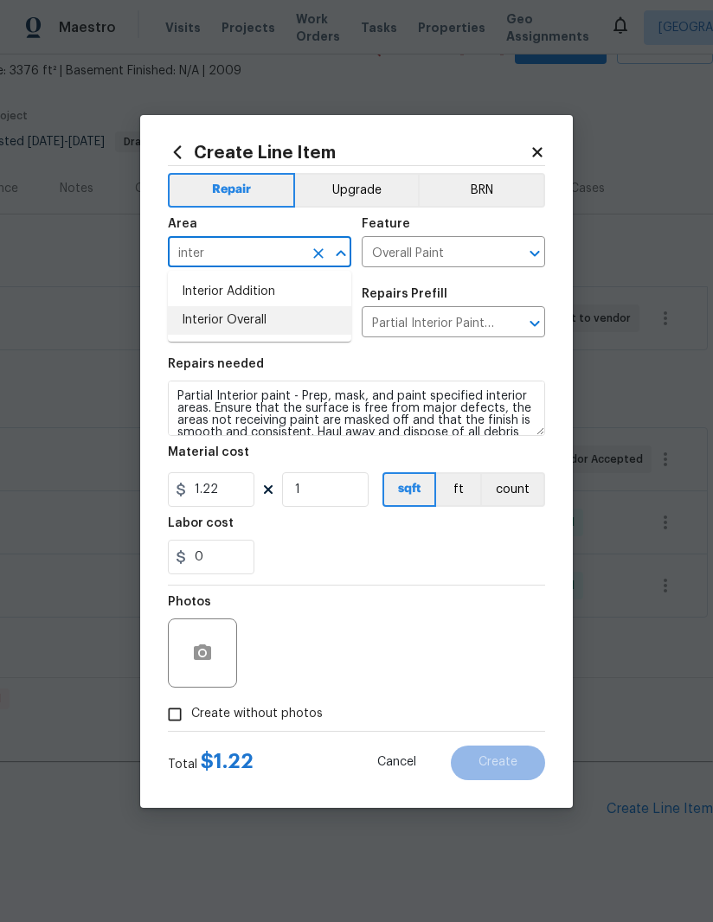
click at [203, 327] on li "Interior Overall" at bounding box center [259, 320] width 183 height 29
type input "Interior Overall"
click at [273, 538] on div "Labor cost" at bounding box center [356, 528] width 377 height 22
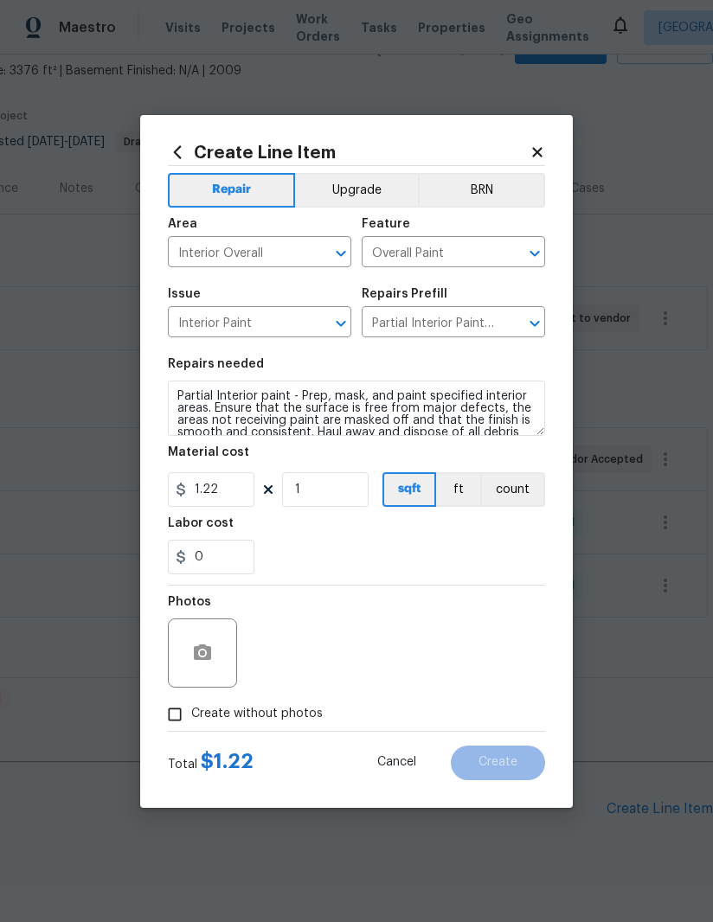
click at [182, 710] on input "Create without photos" at bounding box center [174, 714] width 33 height 33
checkbox input "true"
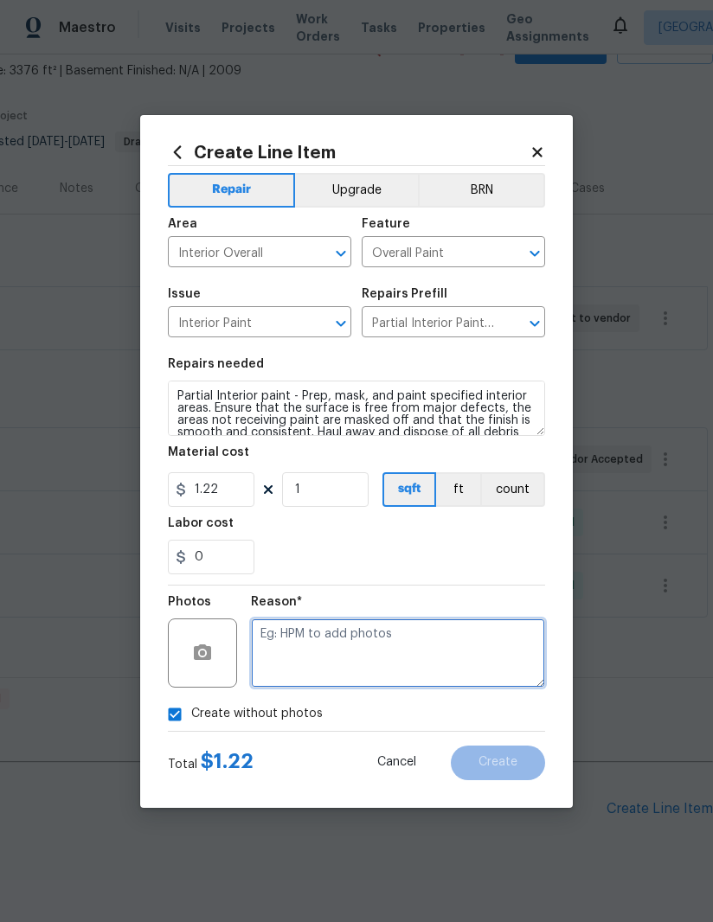
click at [434, 647] on textarea at bounding box center [398, 652] width 294 height 69
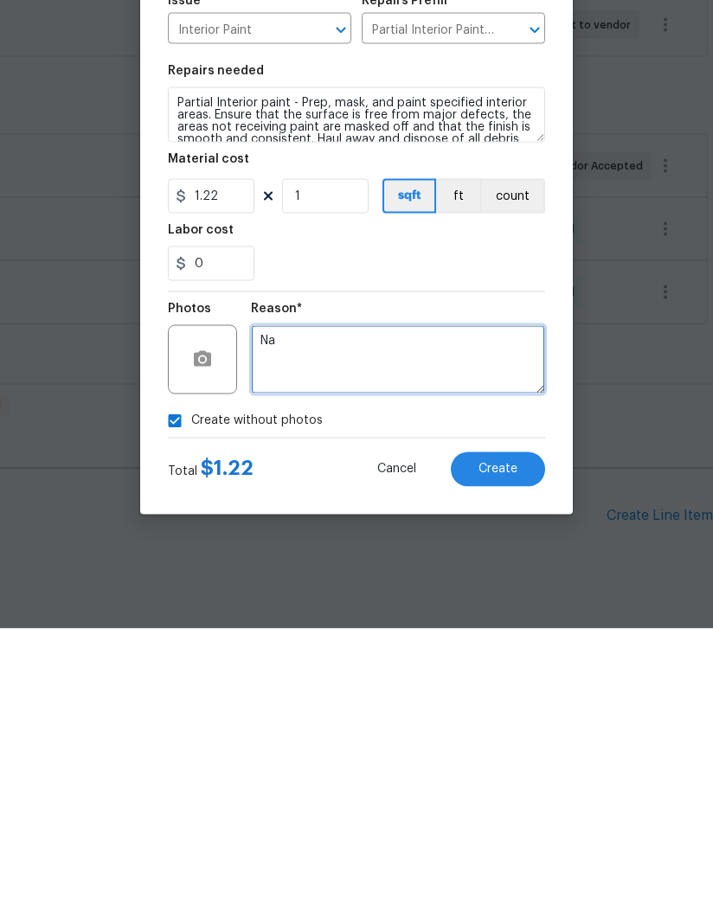
type textarea "Na"
click at [501, 756] on span "Create" at bounding box center [497, 762] width 39 height 13
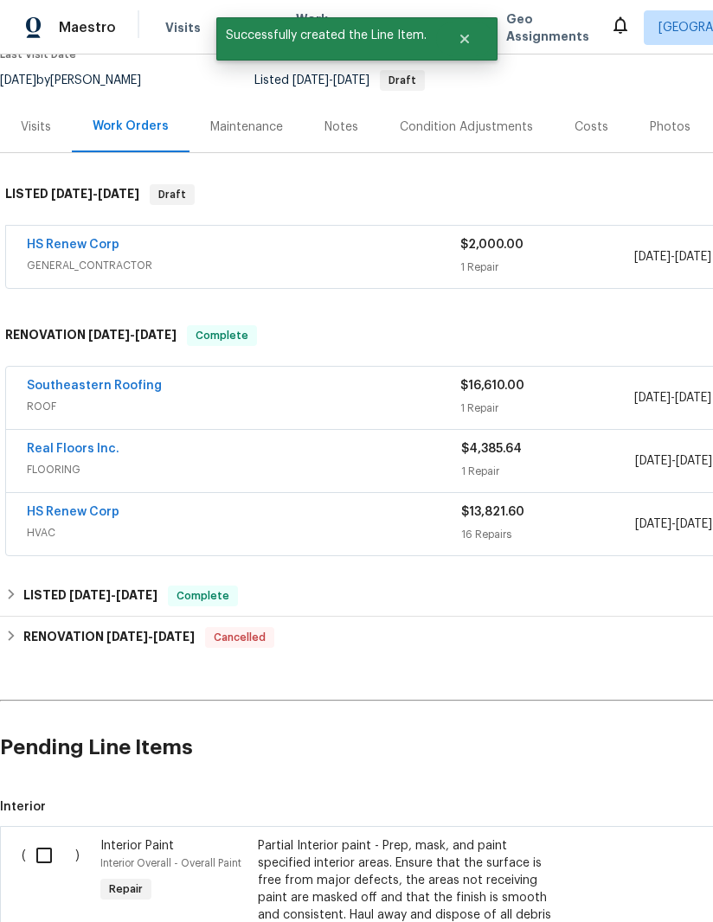
scroll to position [163, 0]
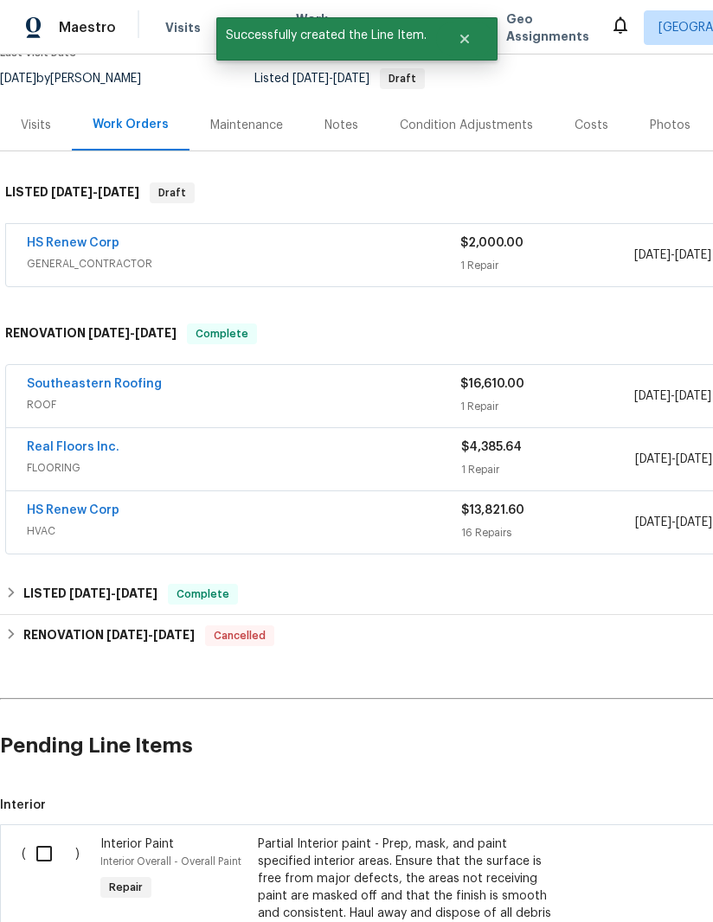
click at [44, 835] on input "checkbox" at bounding box center [50, 853] width 49 height 36
checkbox input "true"
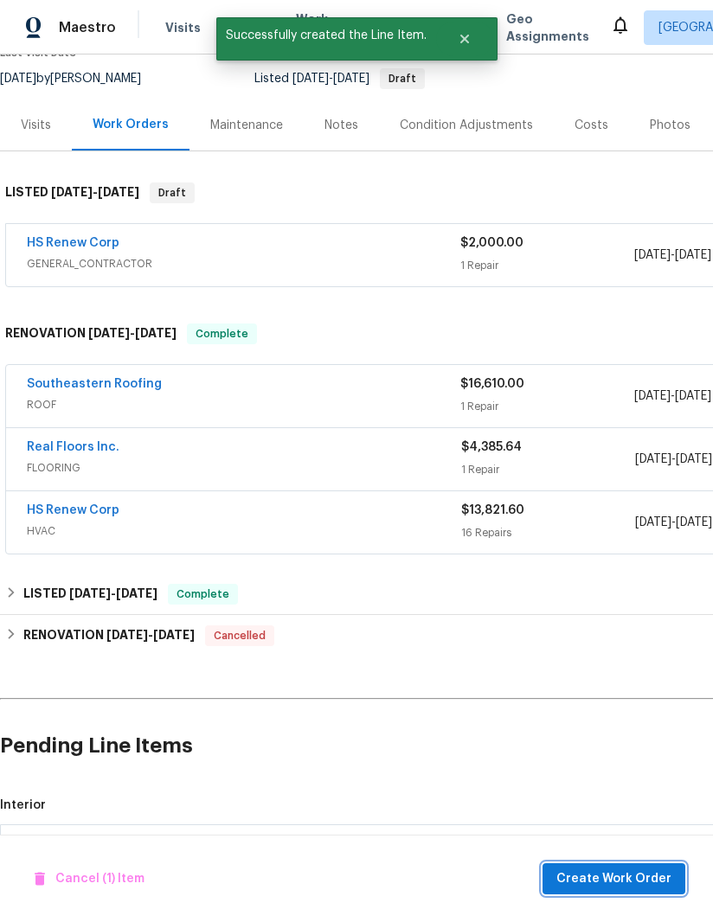
click at [637, 880] on span "Create Work Order" at bounding box center [613, 879] width 115 height 22
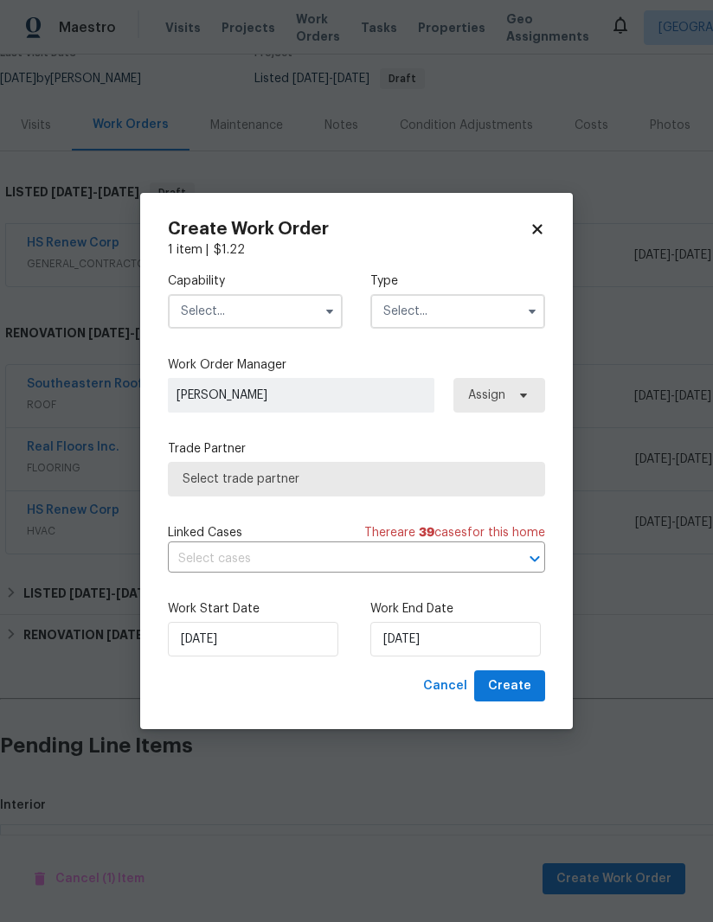
click at [195, 313] on input "text" at bounding box center [255, 311] width 175 height 35
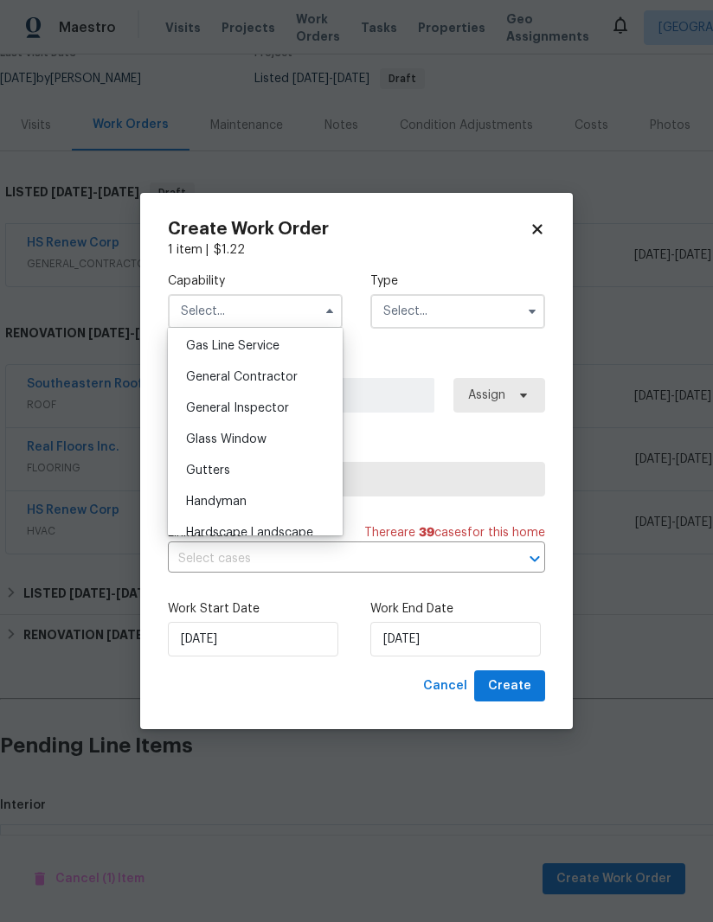
scroll to position [792, 0]
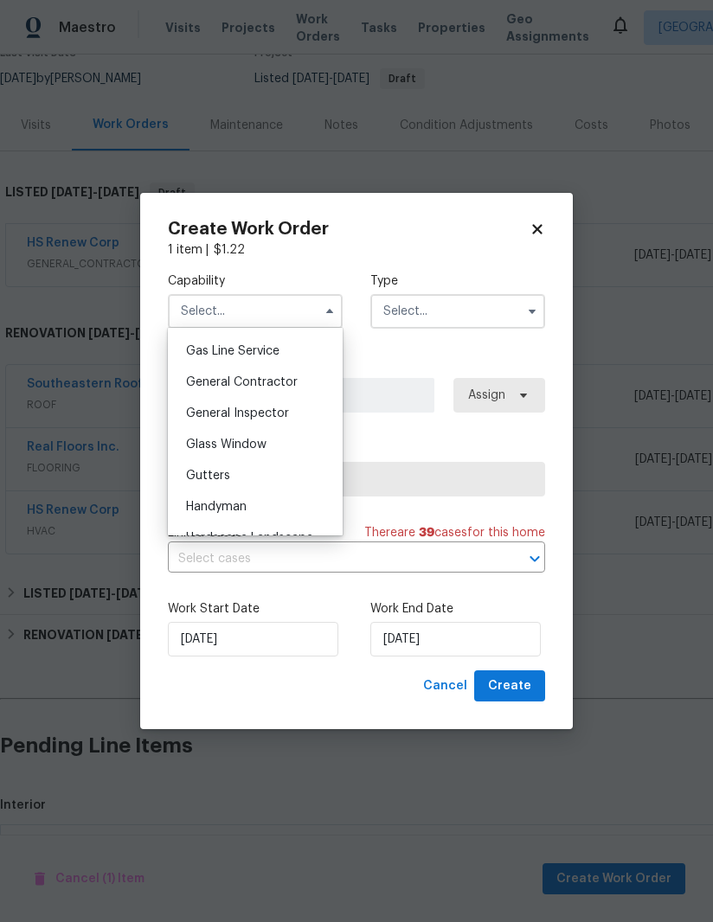
click at [208, 381] on span "General Contractor" at bounding box center [242, 382] width 112 height 12
type input "General Contractor"
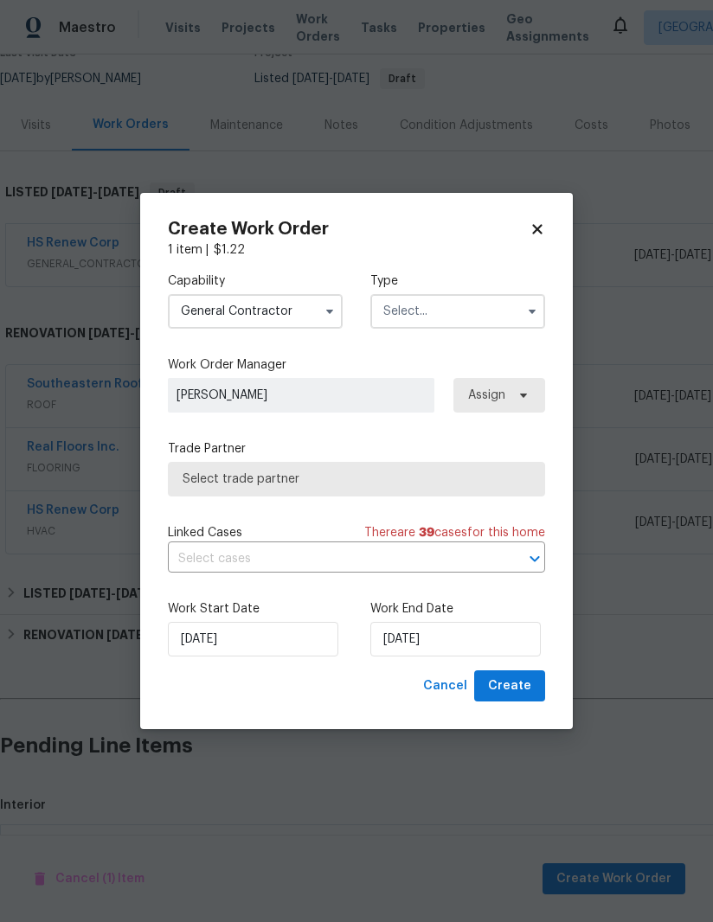
click at [466, 309] on input "text" at bounding box center [457, 311] width 175 height 35
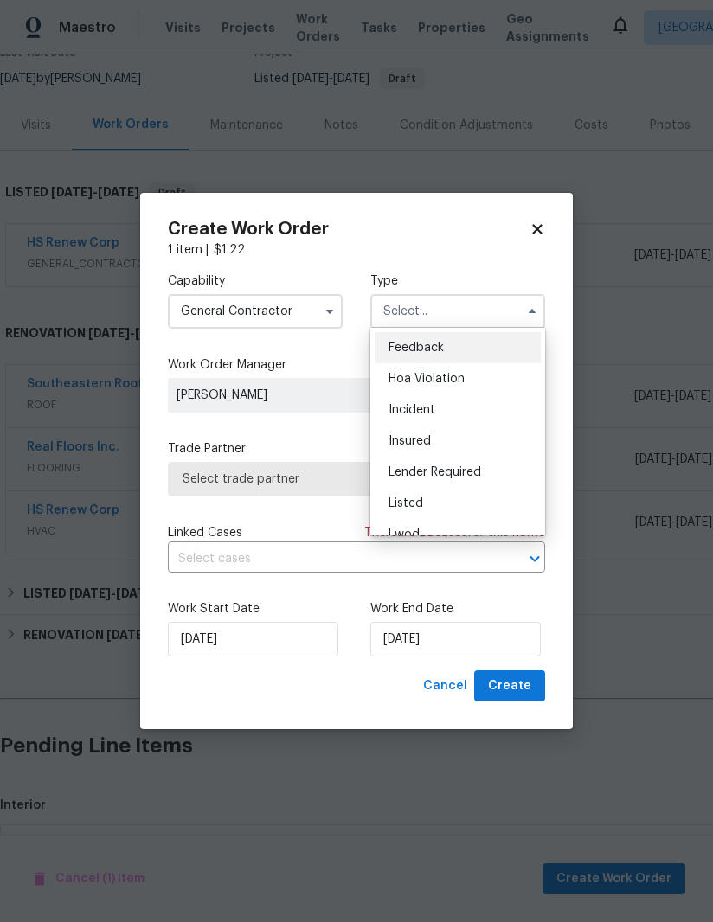
click at [434, 497] on div "Listed" at bounding box center [457, 503] width 166 height 31
type input "Listed"
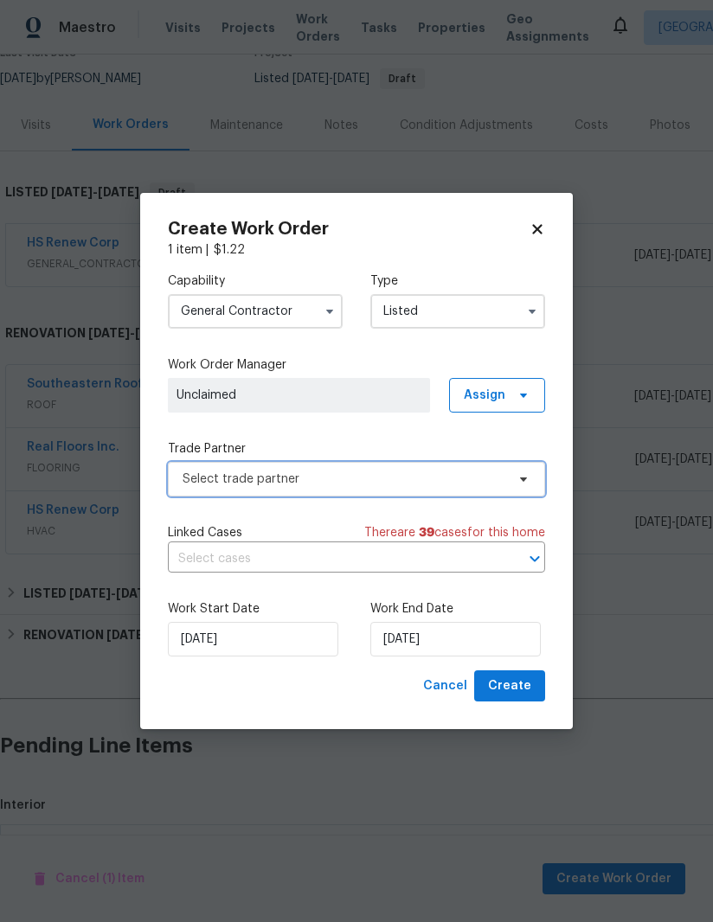
click at [198, 480] on span "Select trade partner" at bounding box center [343, 478] width 323 height 17
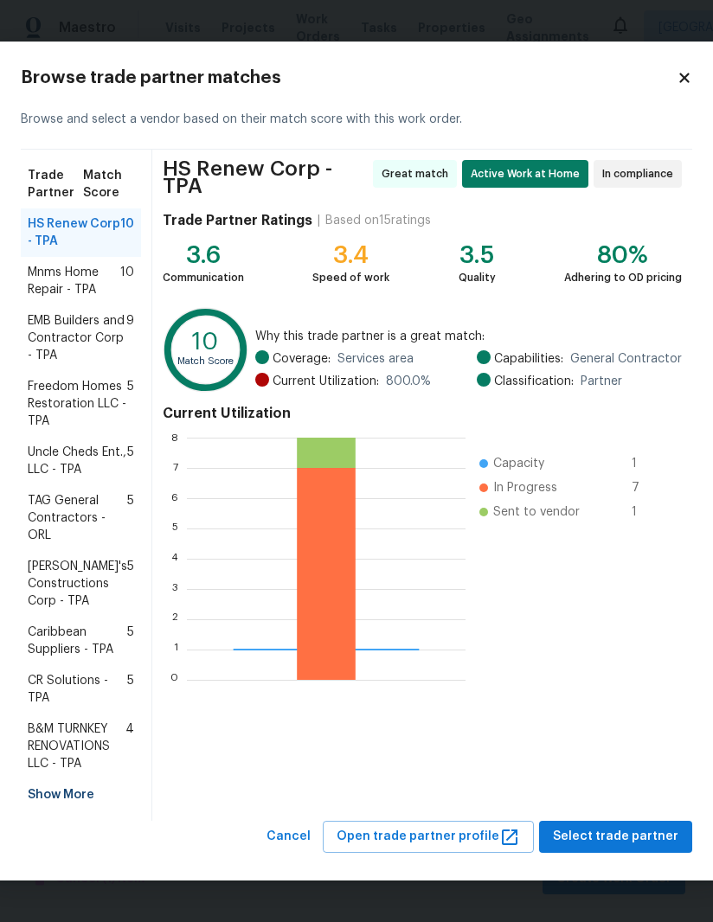
scroll to position [3, 0]
click at [72, 810] on div "Show More" at bounding box center [81, 794] width 120 height 31
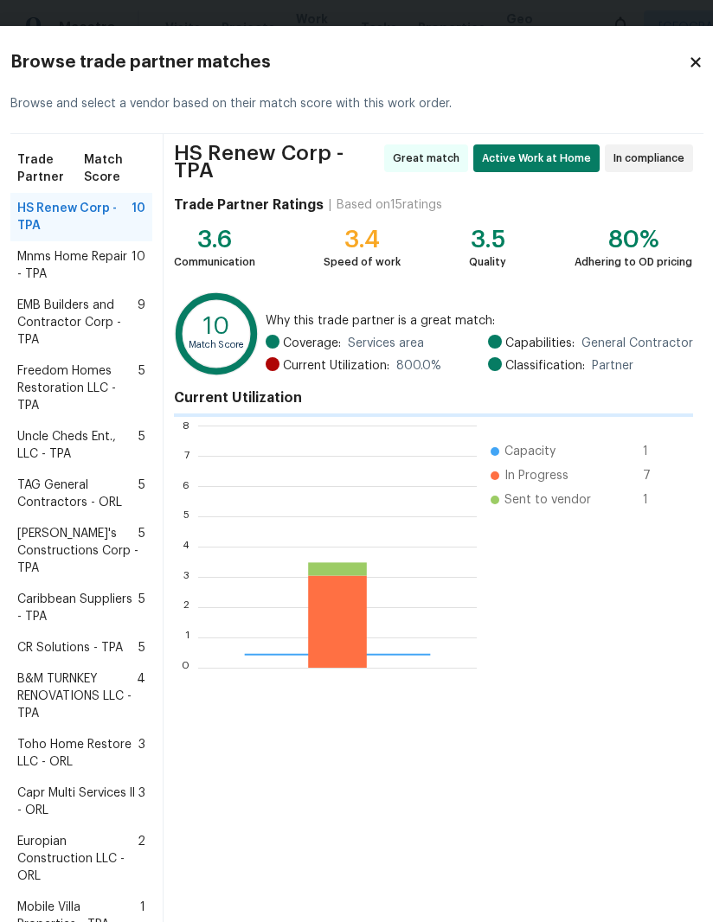
scroll to position [242, 278]
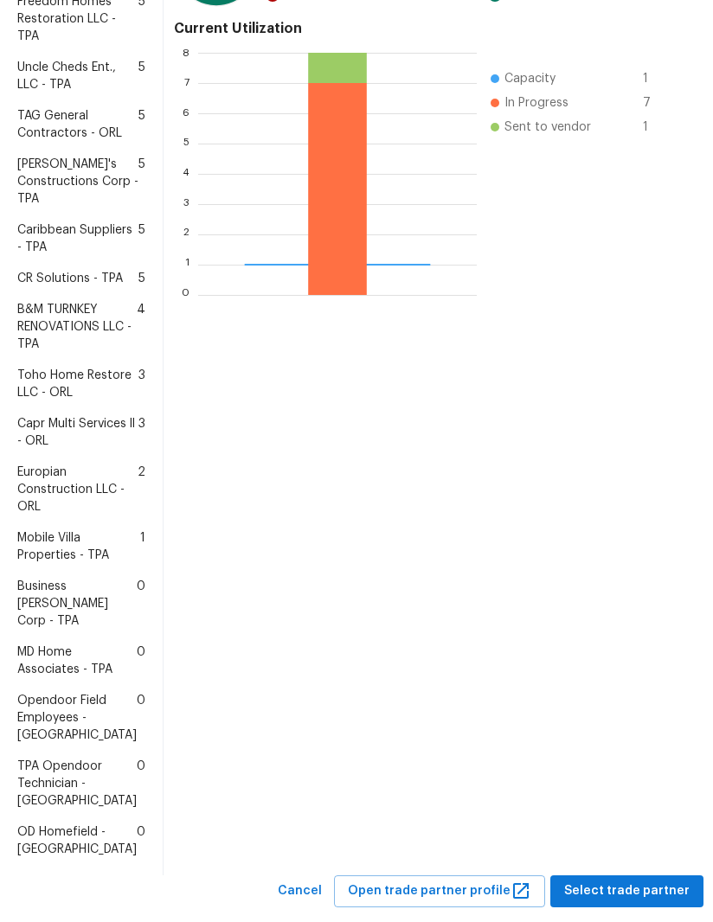
click at [51, 564] on span "Mobile Villa Properties - TPA" at bounding box center [78, 546] width 123 height 35
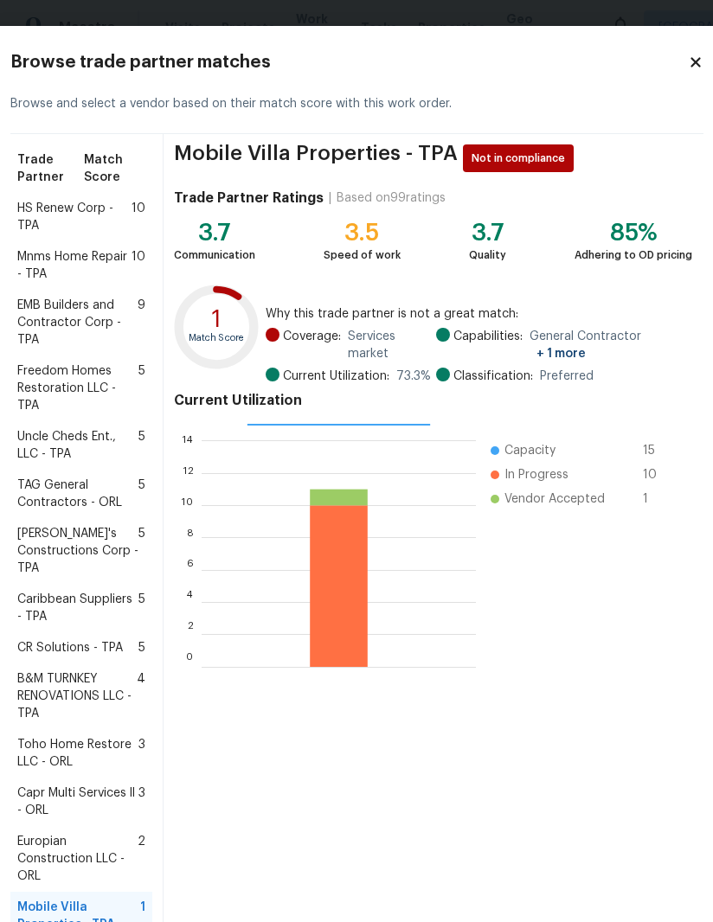
scroll to position [0, 0]
click at [22, 654] on div "Browse trade partner matches Browse and select a vendor based on their match sc…" at bounding box center [357, 665] width 748 height 1278
click at [687, 55] on div "Browse trade partner matches Browse and select a vendor based on their match sc…" at bounding box center [357, 665] width 748 height 1278
click at [685, 56] on div "Browse trade partner matches Browse and select a vendor based on their match sc…" at bounding box center [357, 665] width 748 height 1278
click at [688, 55] on div "Browse trade partner matches Browse and select a vendor based on their match sc…" at bounding box center [357, 665] width 748 height 1278
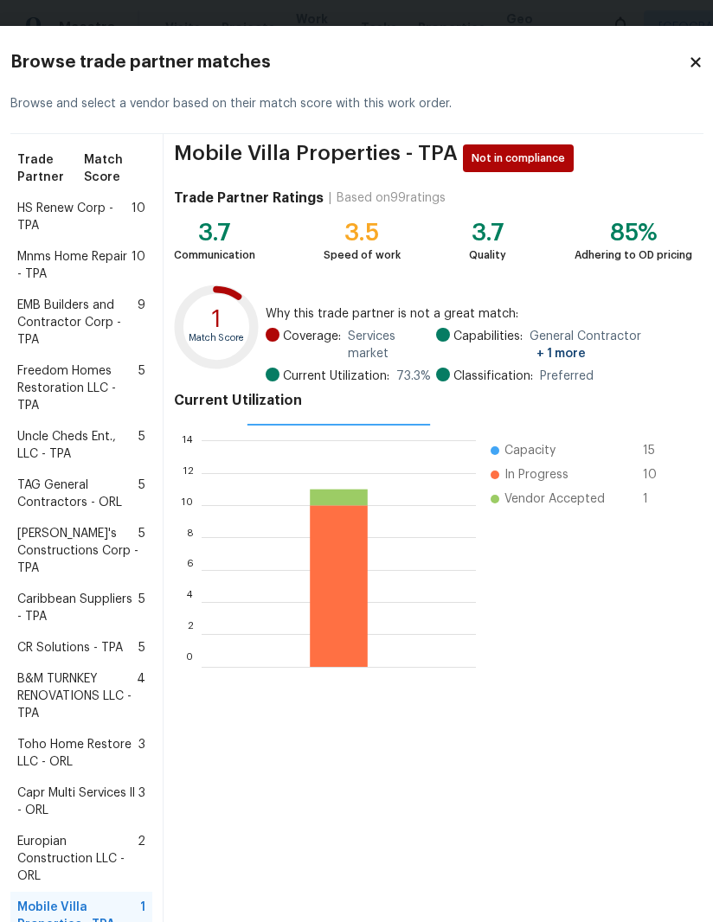
click at [688, 57] on icon at bounding box center [696, 62] width 16 height 16
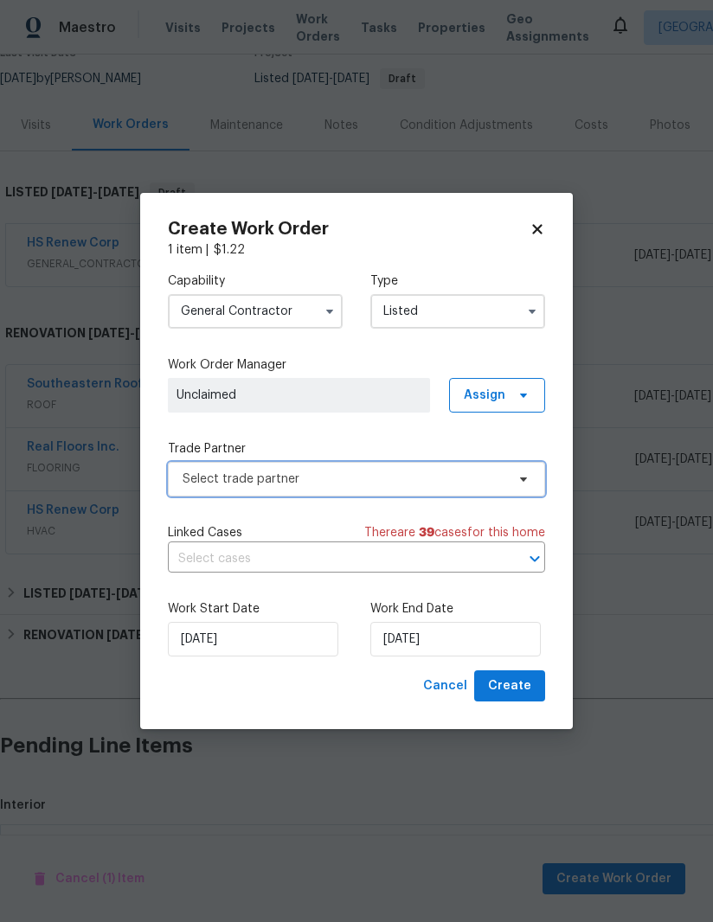
click at [414, 470] on span "Select trade partner" at bounding box center [343, 478] width 323 height 17
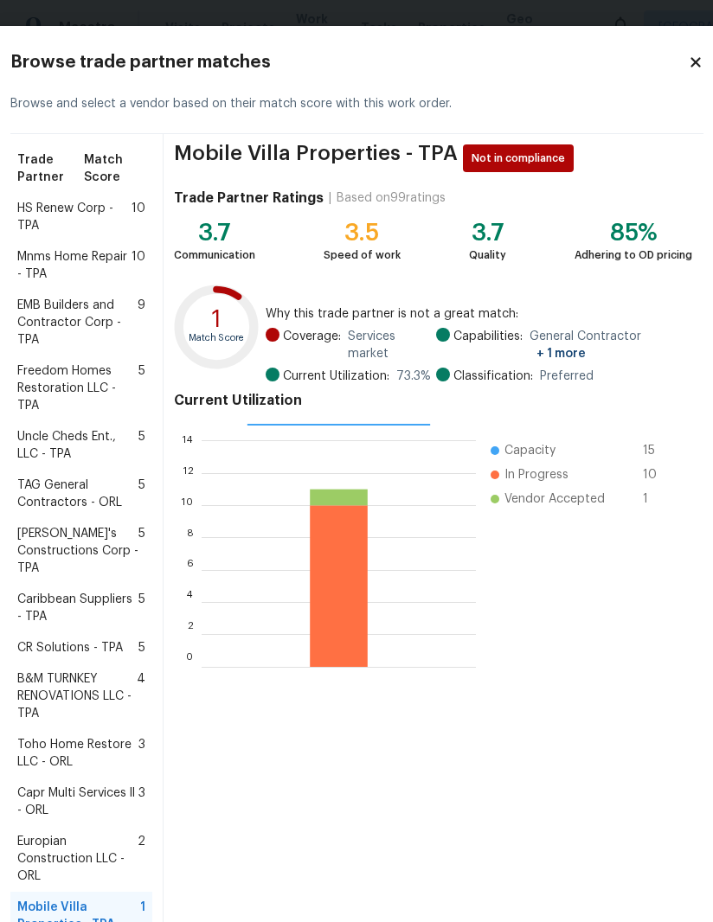
click at [80, 414] on span "Freedom Homes Restoration LLC - TPA" at bounding box center [77, 388] width 121 height 52
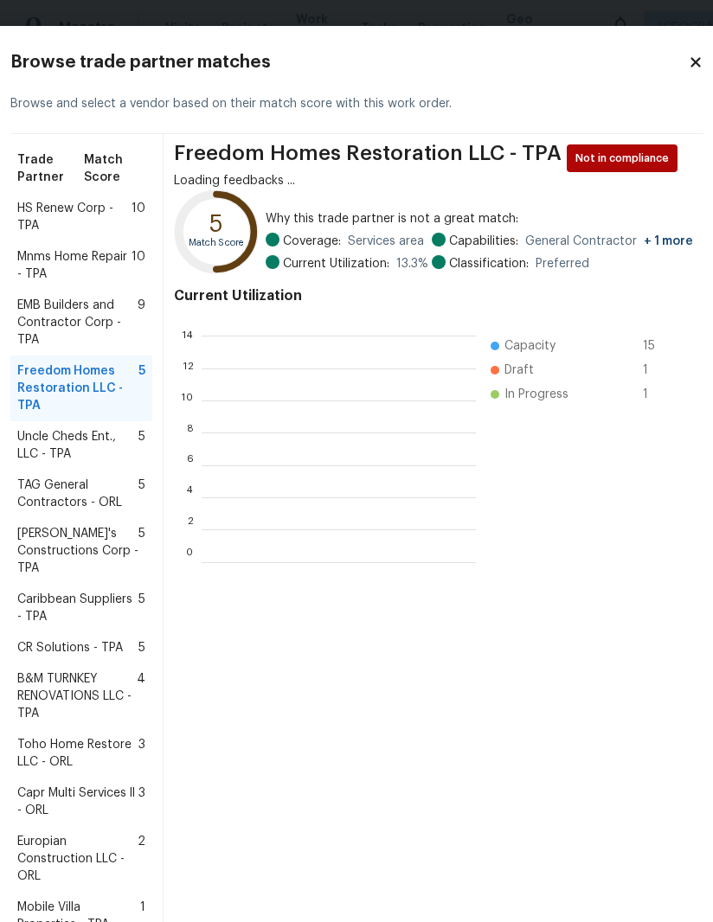
scroll to position [2, 2]
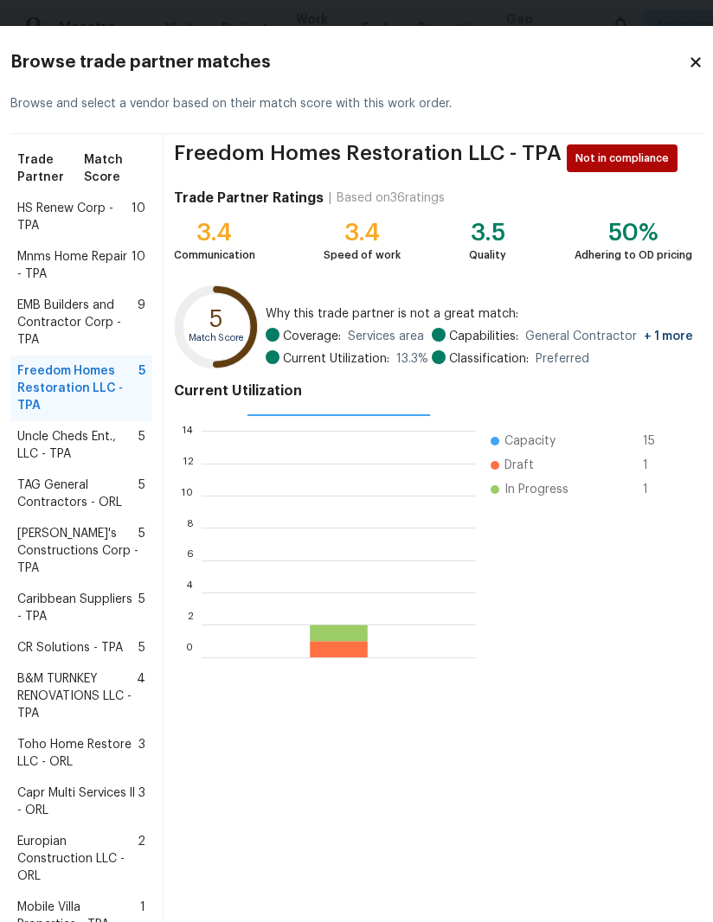
click at [688, 67] on icon at bounding box center [696, 62] width 16 height 16
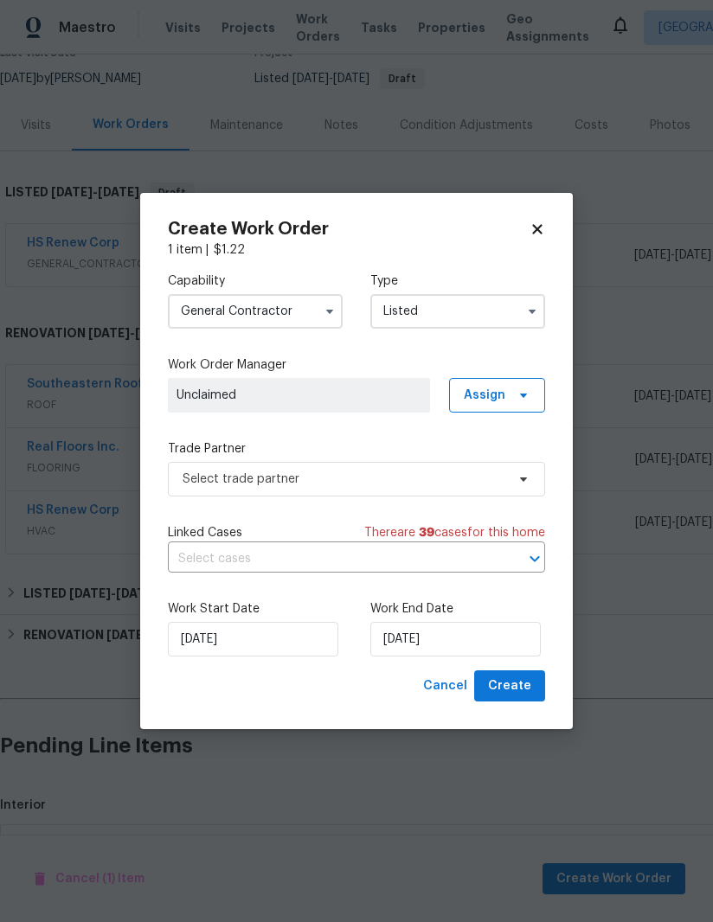
click at [554, 220] on div "Create Work Order 1 item | $ 1.22 Capability General [DEMOGRAPHIC_DATA] Type Li…" at bounding box center [356, 461] width 432 height 537
click at [467, 685] on span "Cancel" at bounding box center [445, 686] width 44 height 22
checkbox input "false"
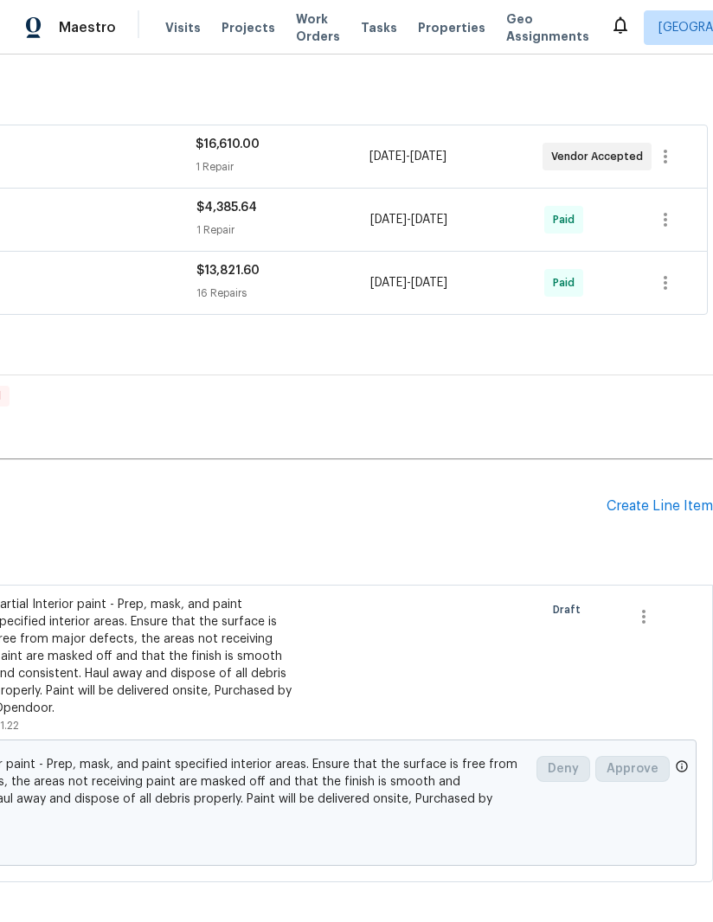
scroll to position [401, 265]
click at [643, 611] on icon "button" at bounding box center [643, 618] width 3 height 14
click at [663, 548] on li "Cancel" at bounding box center [656, 555] width 67 height 29
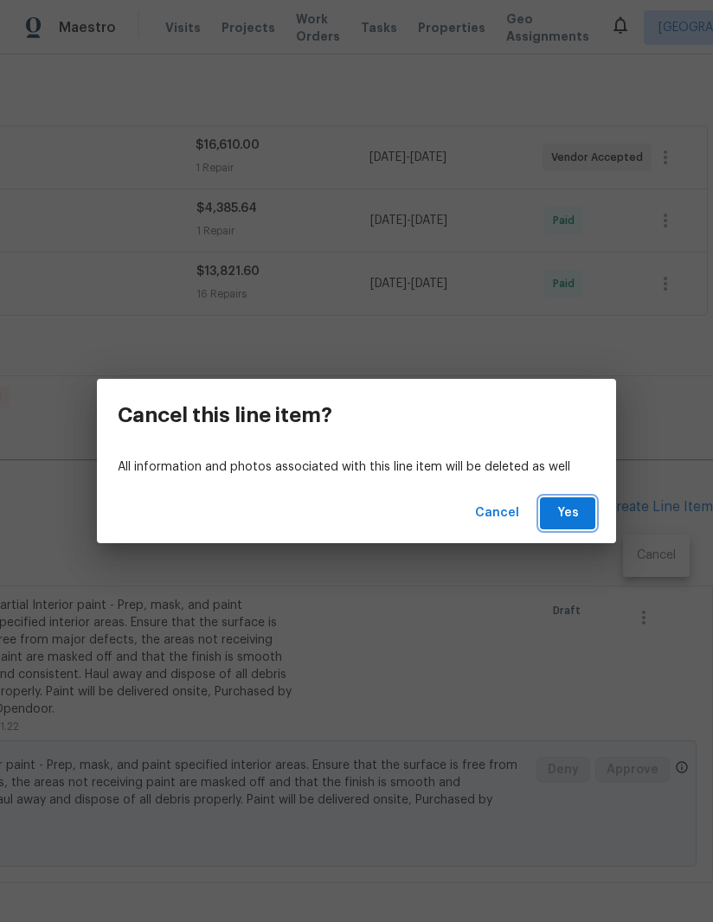
click at [564, 508] on span "Yes" at bounding box center [567, 513] width 28 height 22
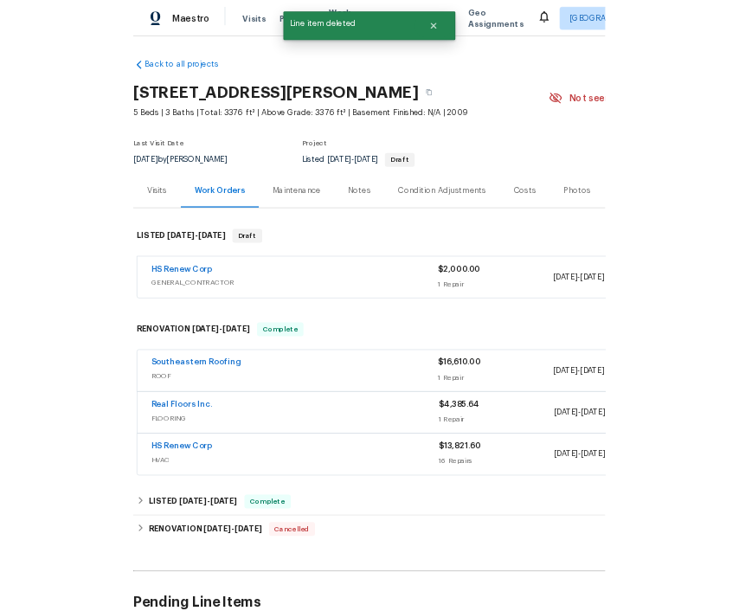
scroll to position [0, 0]
